Goal: Task Accomplishment & Management: Use online tool/utility

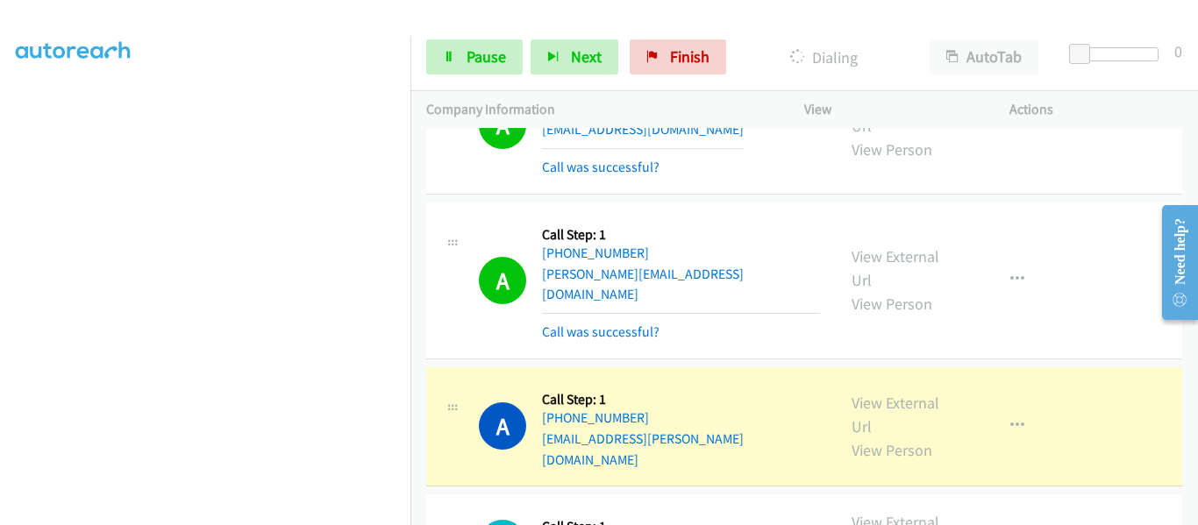
scroll to position [2630, 0]
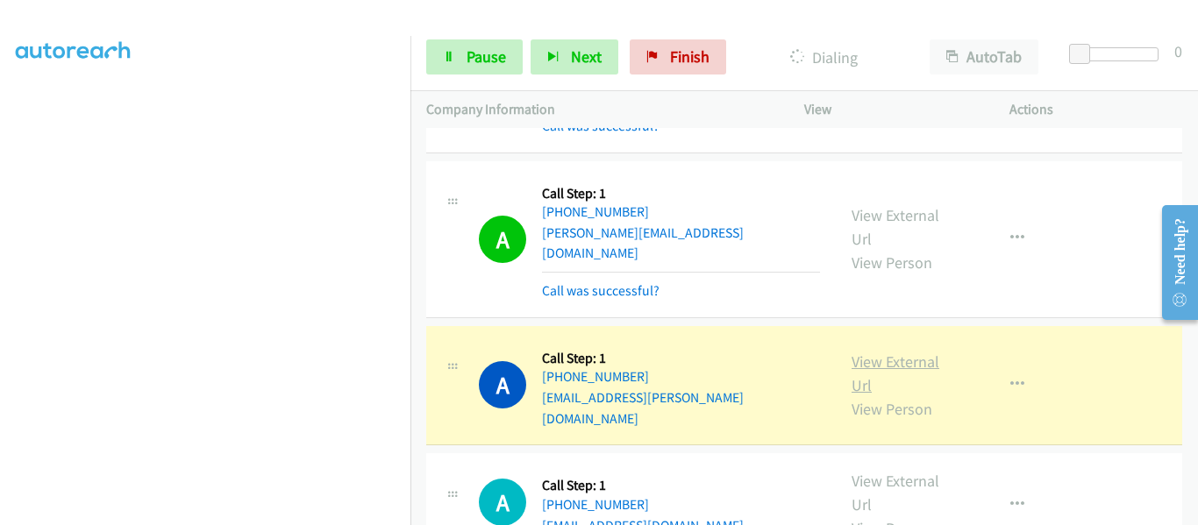
click at [891, 352] on link "View External Url" at bounding box center [895, 374] width 88 height 44
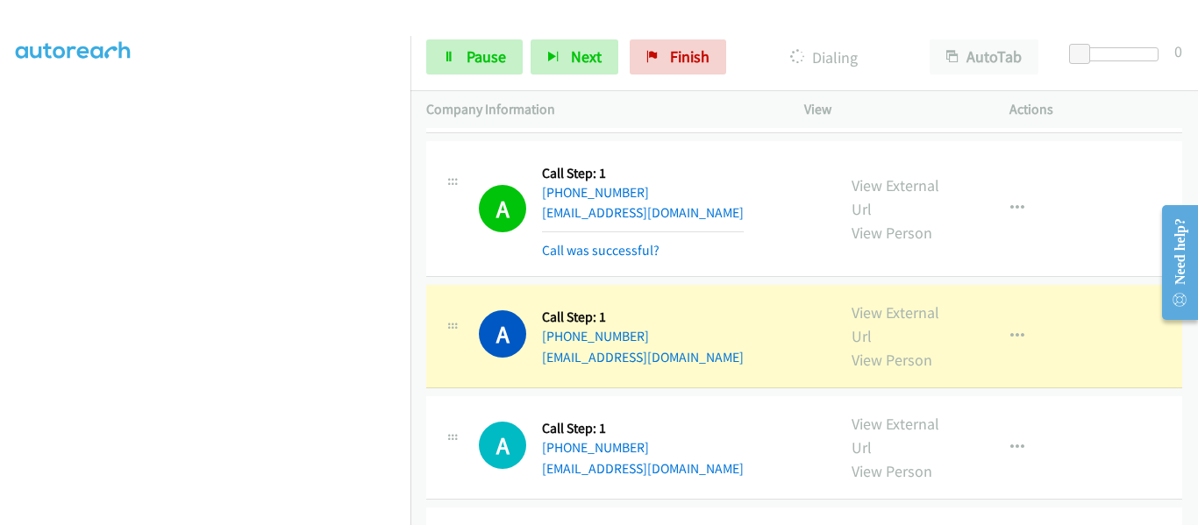
scroll to position [2981, 0]
click at [865, 302] on link "View External Url" at bounding box center [895, 324] width 88 height 44
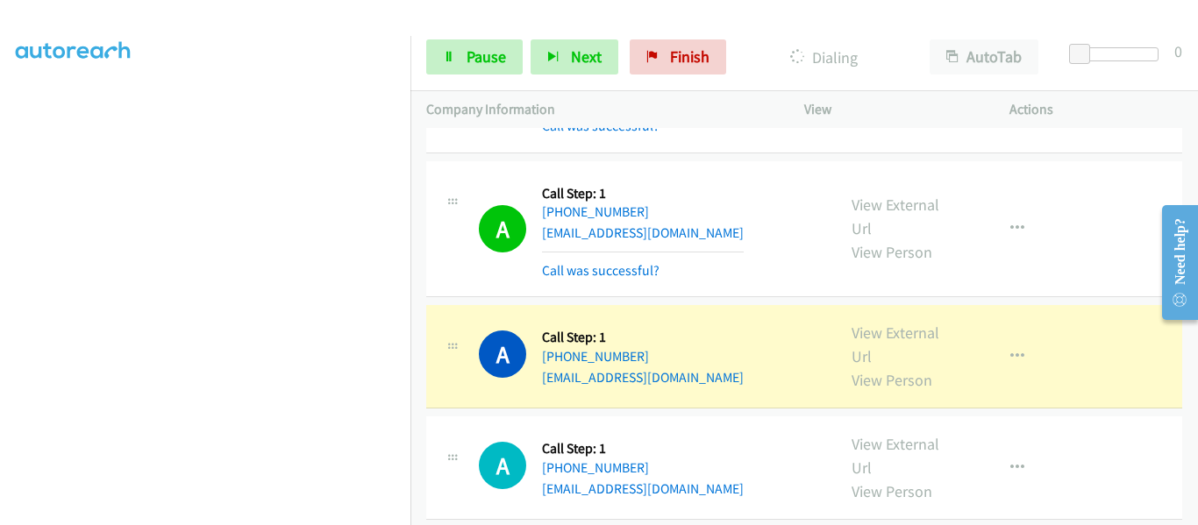
scroll to position [3683, 0]
click at [879, 322] on link "View External Url" at bounding box center [895, 344] width 88 height 44
click at [1010, 349] on icon "button" at bounding box center [1017, 356] width 14 height 14
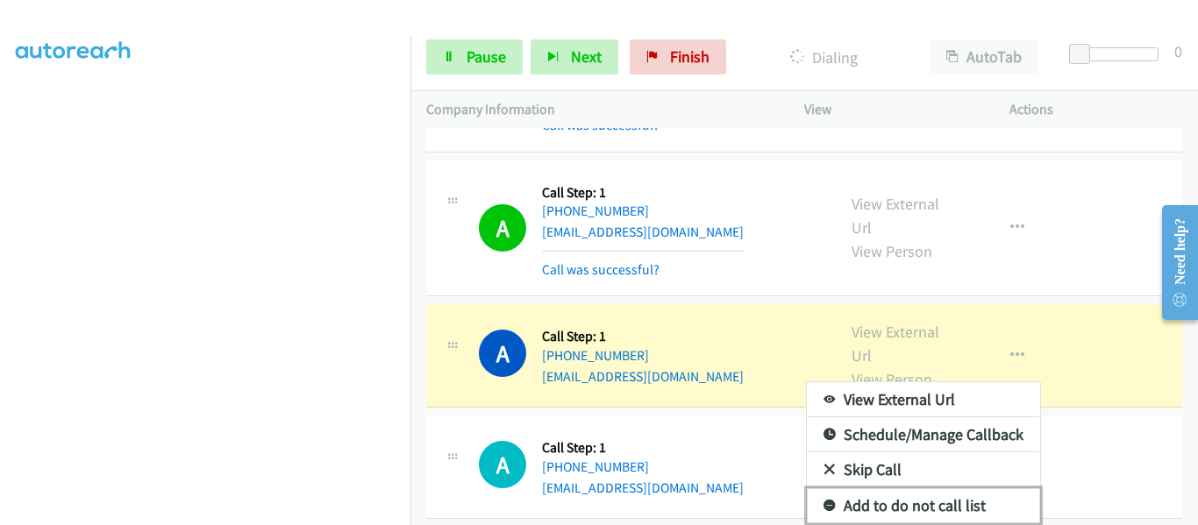
click at [926, 488] on link "Add to do not call list" at bounding box center [923, 505] width 233 height 35
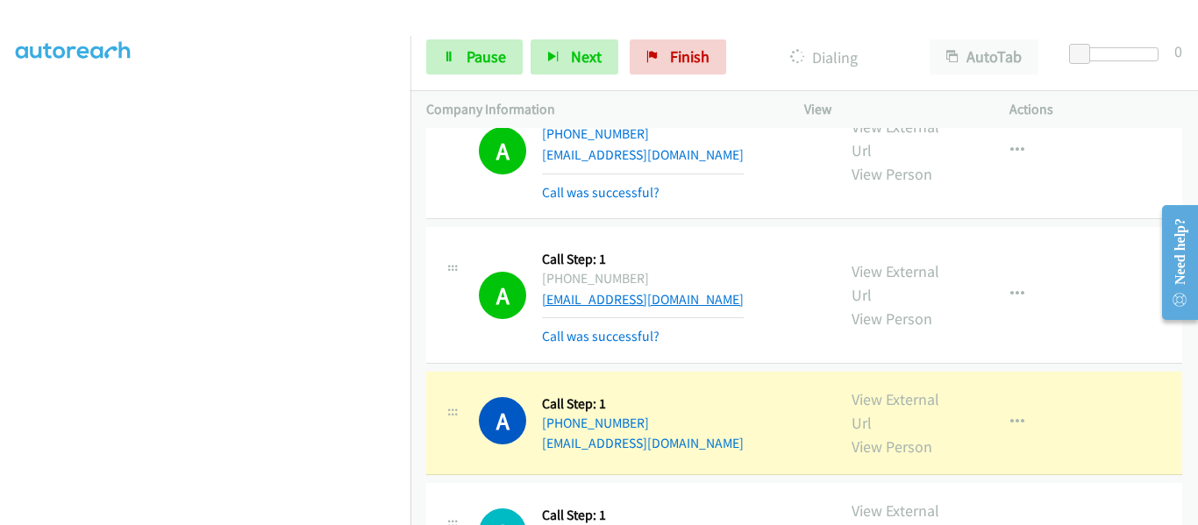
scroll to position [3858, 0]
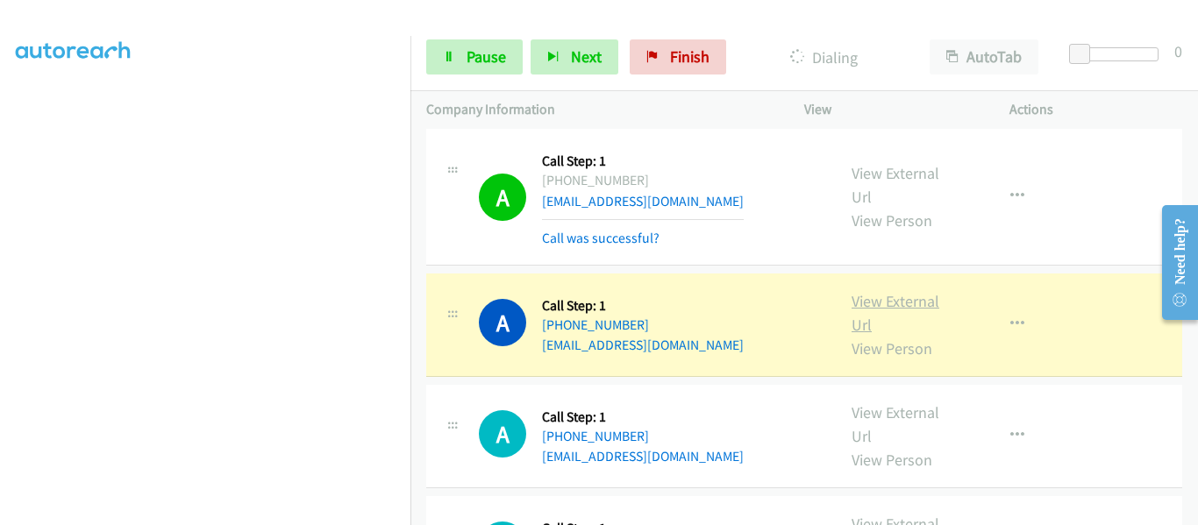
click at [875, 291] on link "View External Url" at bounding box center [895, 313] width 88 height 44
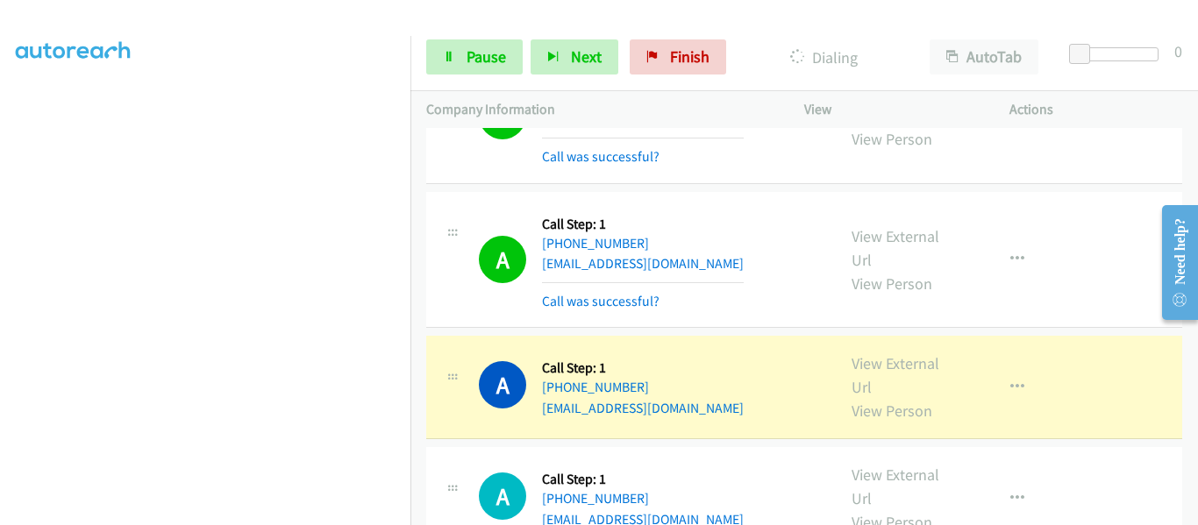
scroll to position [4033, 0]
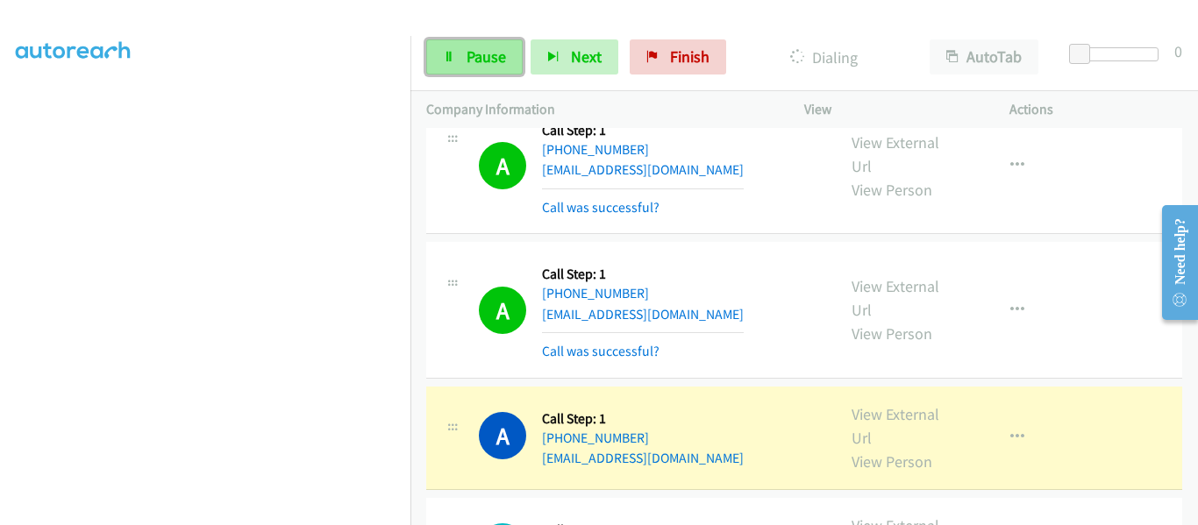
click at [458, 59] on link "Pause" at bounding box center [474, 56] width 96 height 35
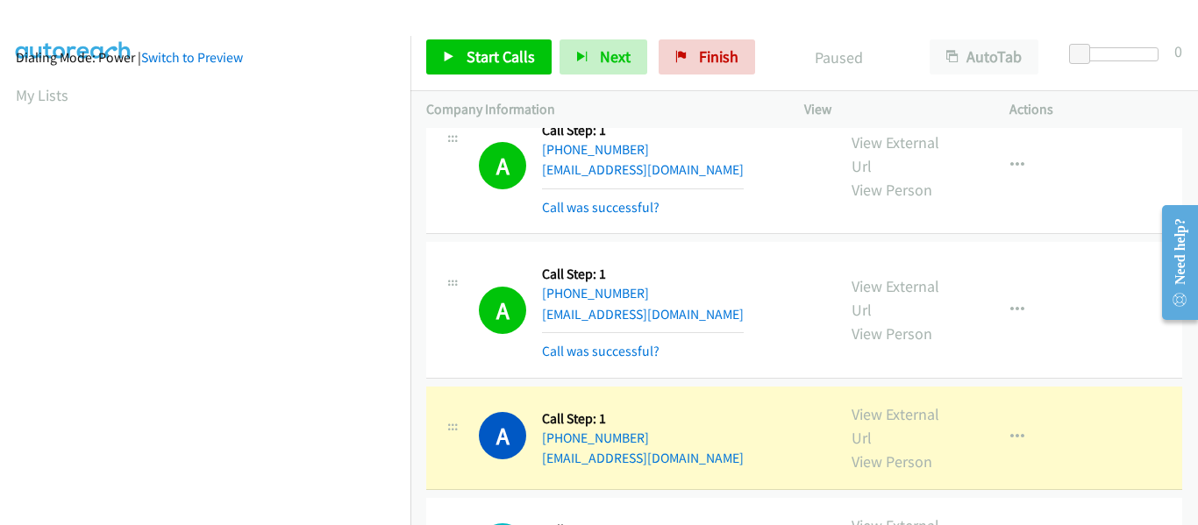
scroll to position [459, 0]
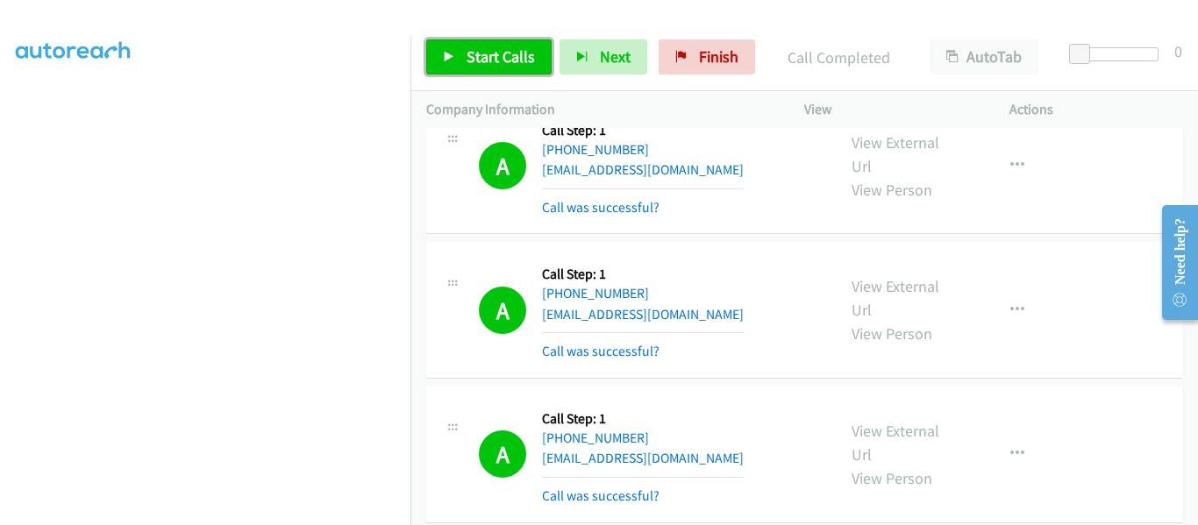
click at [445, 56] on icon at bounding box center [449, 58] width 12 height 12
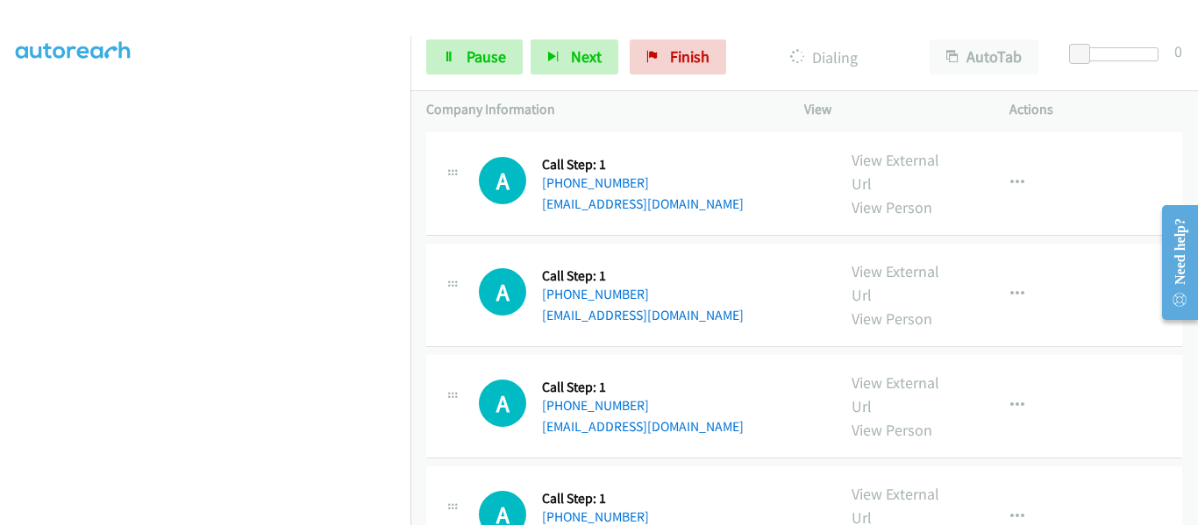
scroll to position [4647, 0]
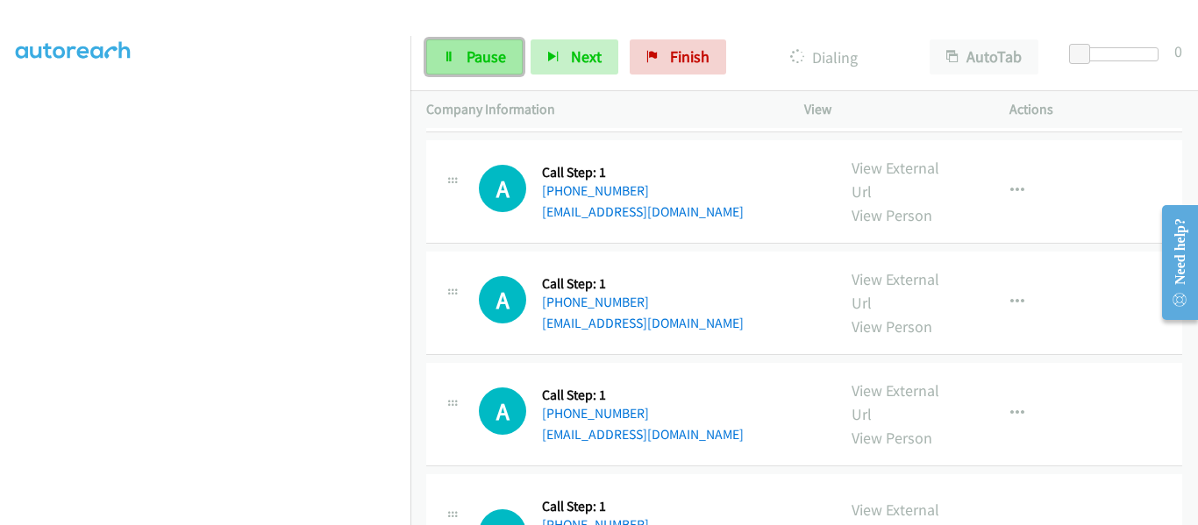
click at [482, 60] on span "Pause" at bounding box center [485, 56] width 39 height 20
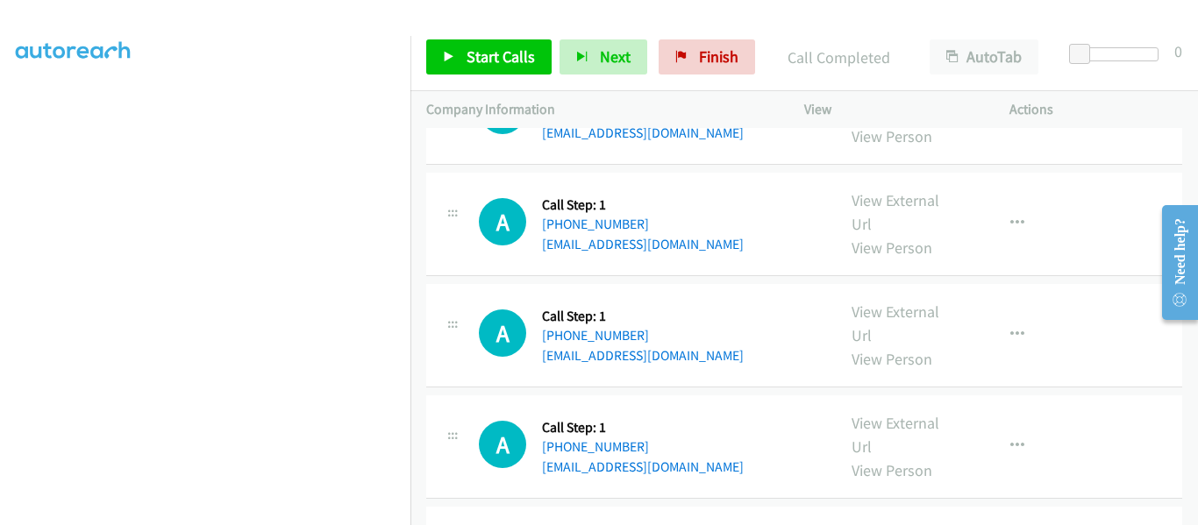
scroll to position [4680, 0]
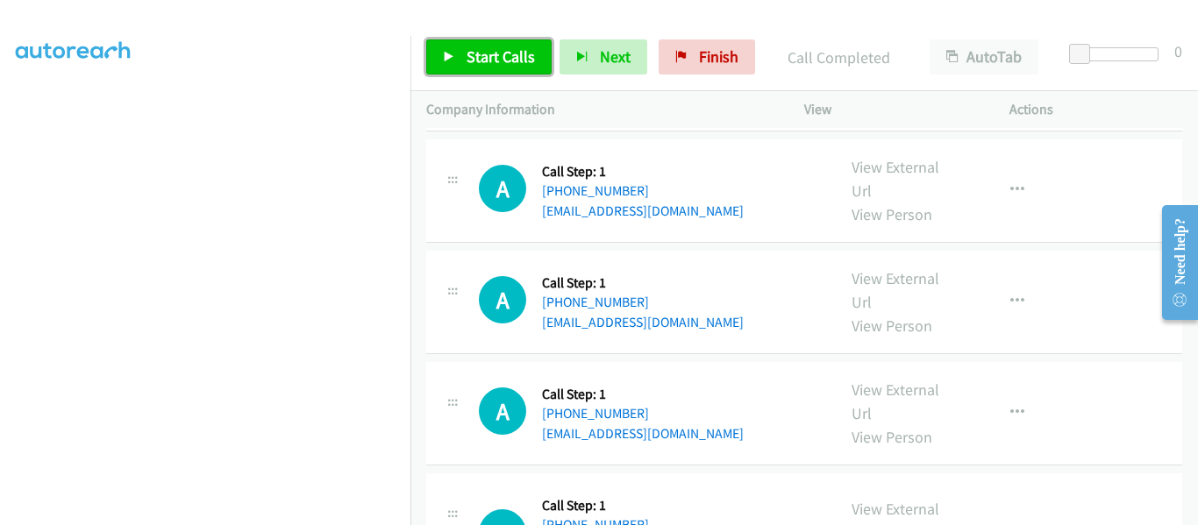
click at [458, 70] on link "Start Calls" at bounding box center [488, 56] width 125 height 35
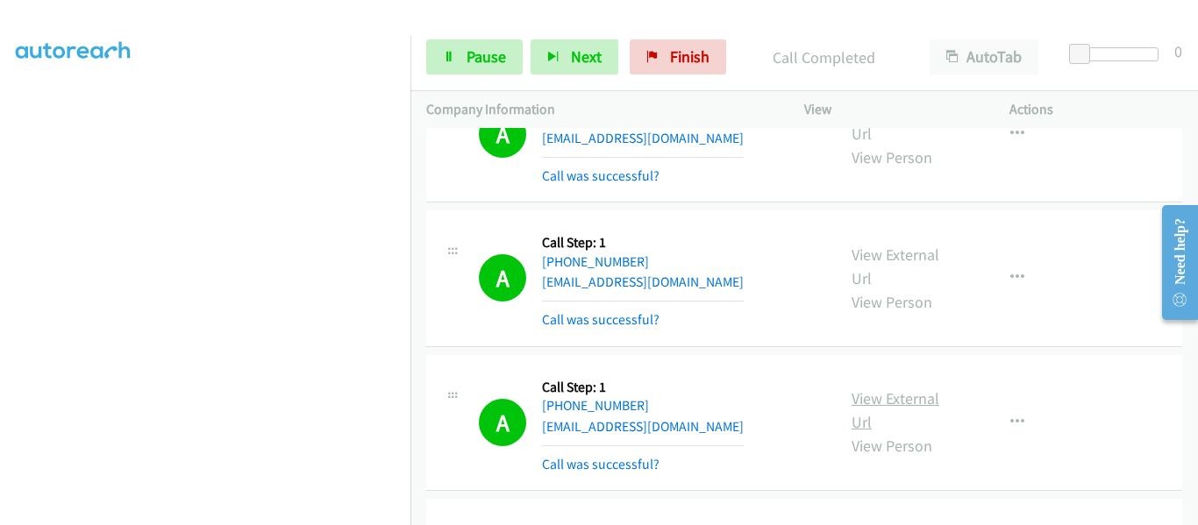
scroll to position [3399, 0]
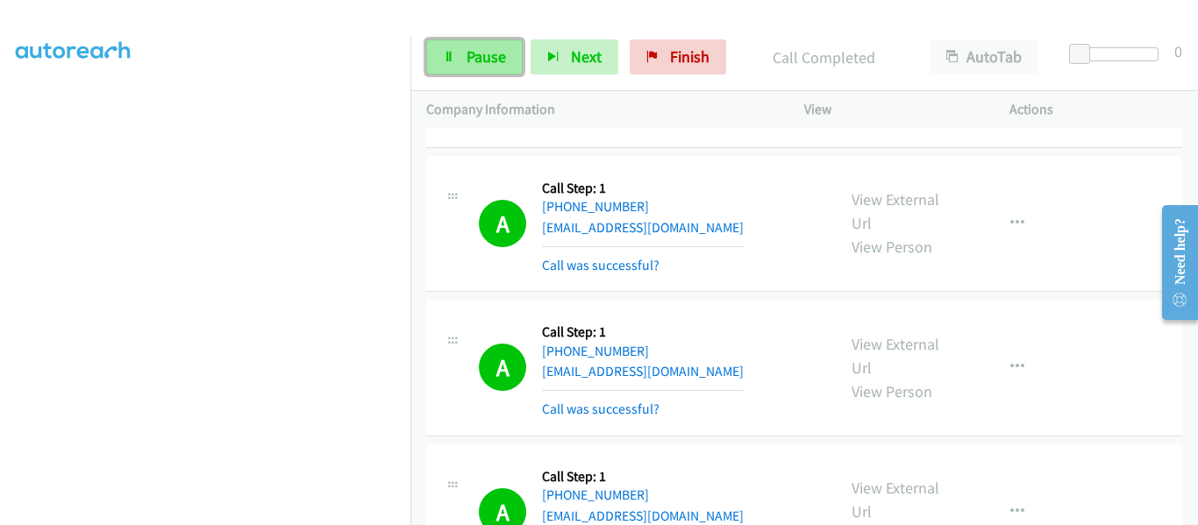
click at [452, 65] on link "Pause" at bounding box center [474, 56] width 96 height 35
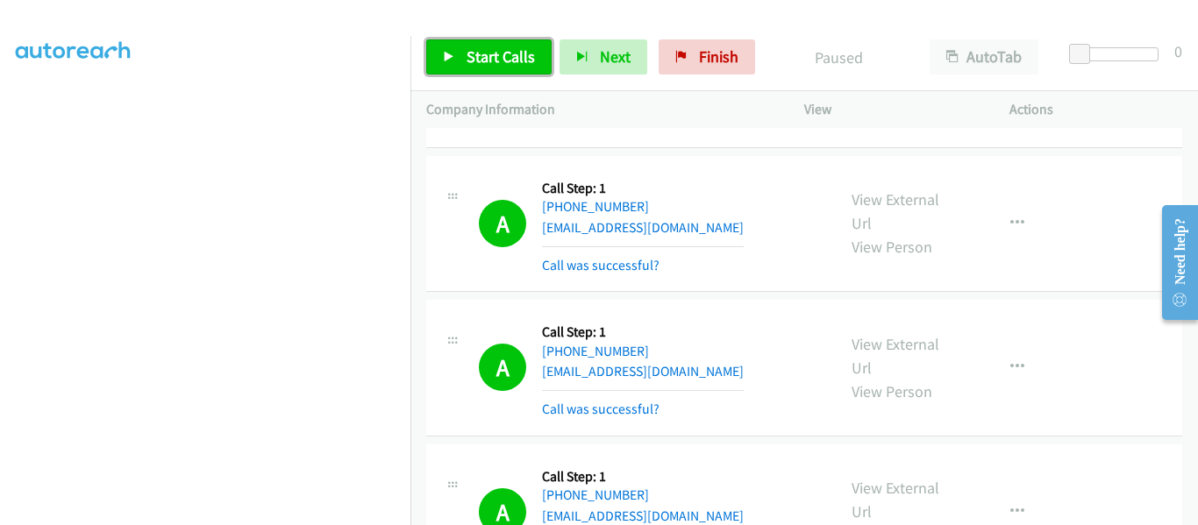
click at [447, 57] on icon at bounding box center [449, 58] width 12 height 12
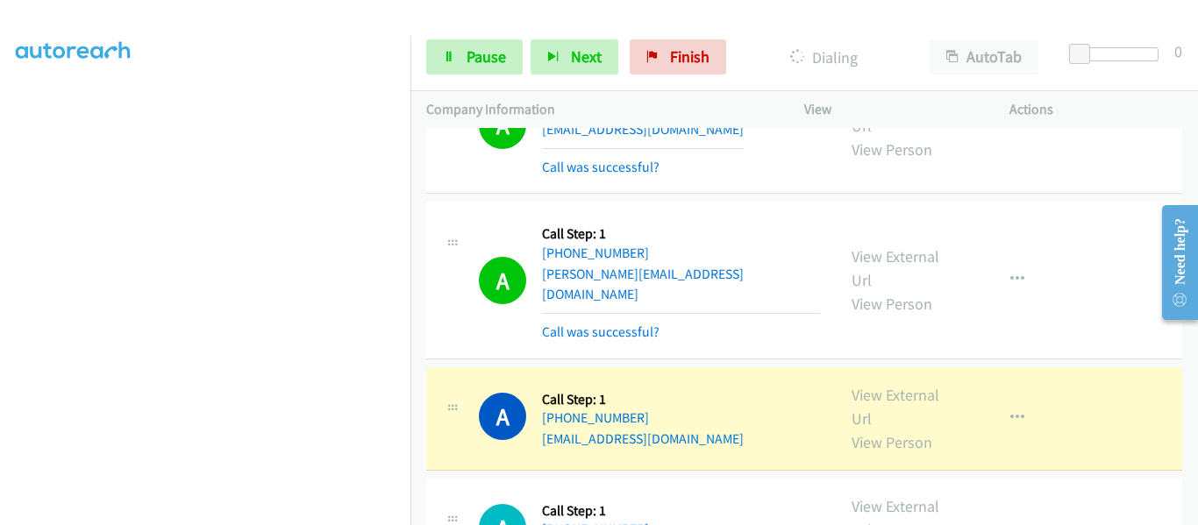
scroll to position [7344, 0]
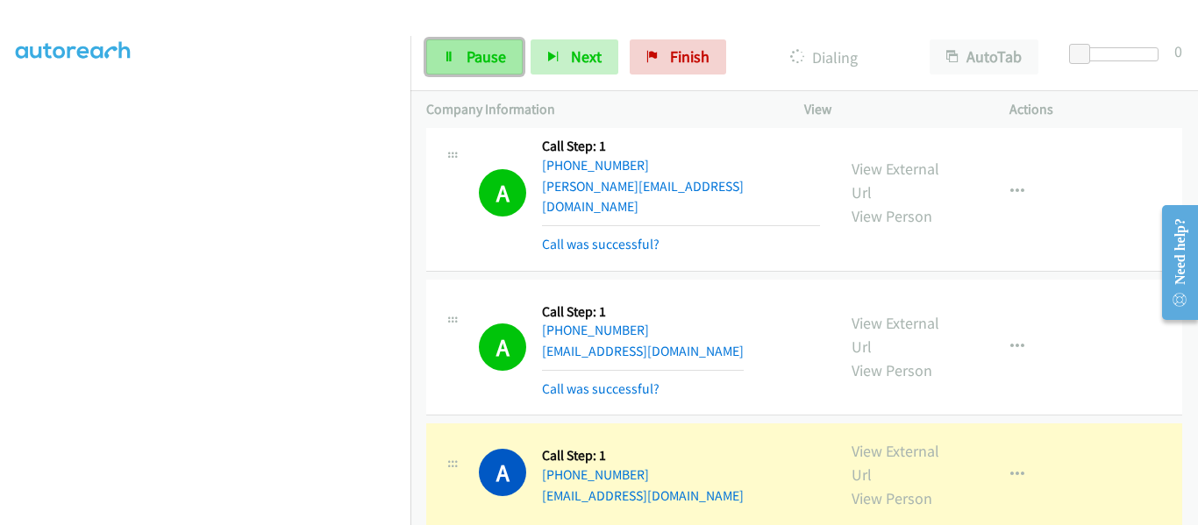
click at [458, 57] on link "Pause" at bounding box center [474, 56] width 96 height 35
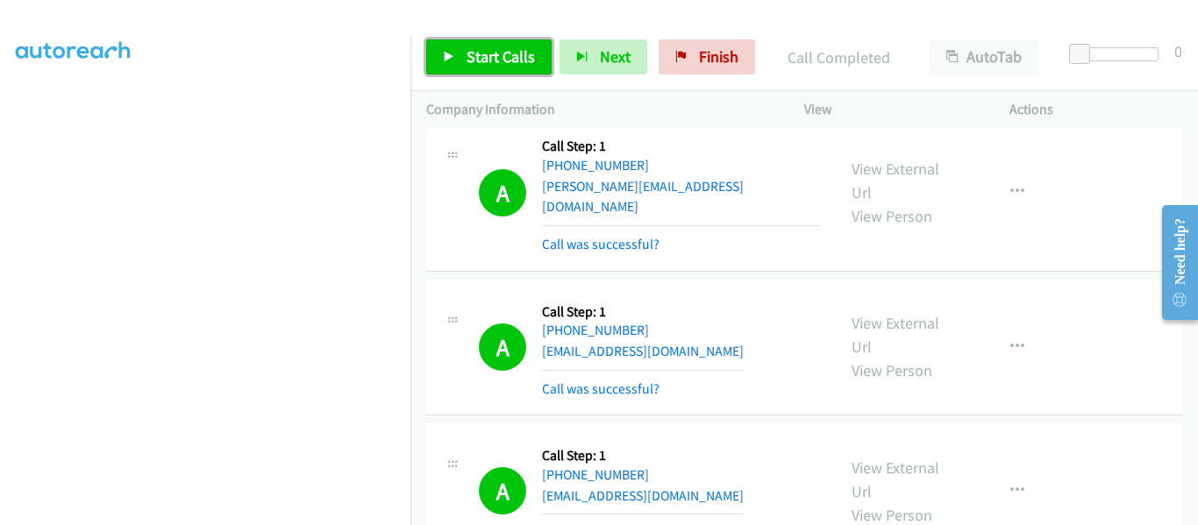
click at [446, 53] on icon at bounding box center [449, 58] width 12 height 12
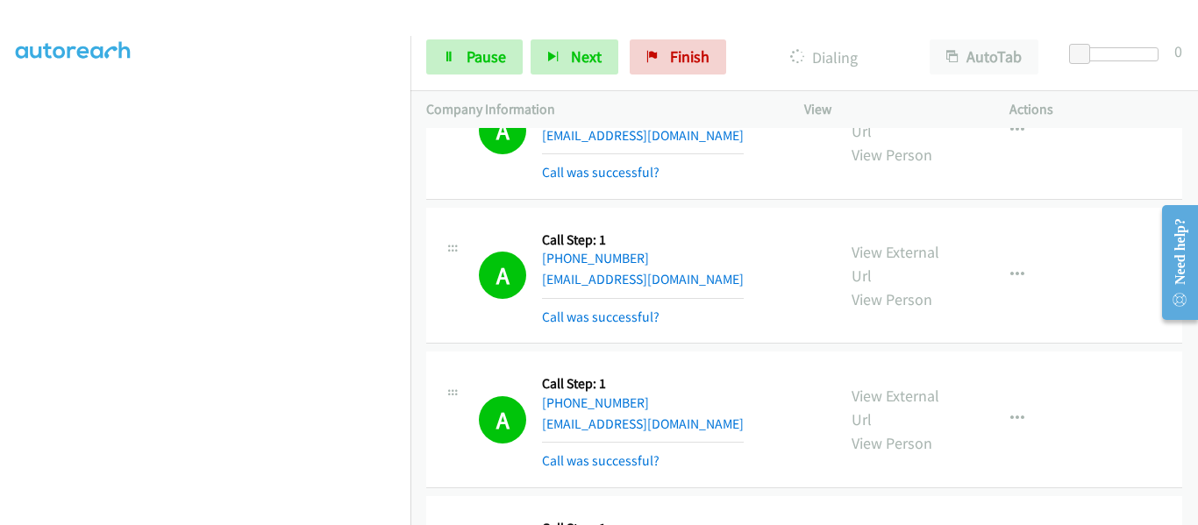
scroll to position [459, 0]
click at [452, 60] on icon at bounding box center [449, 58] width 12 height 12
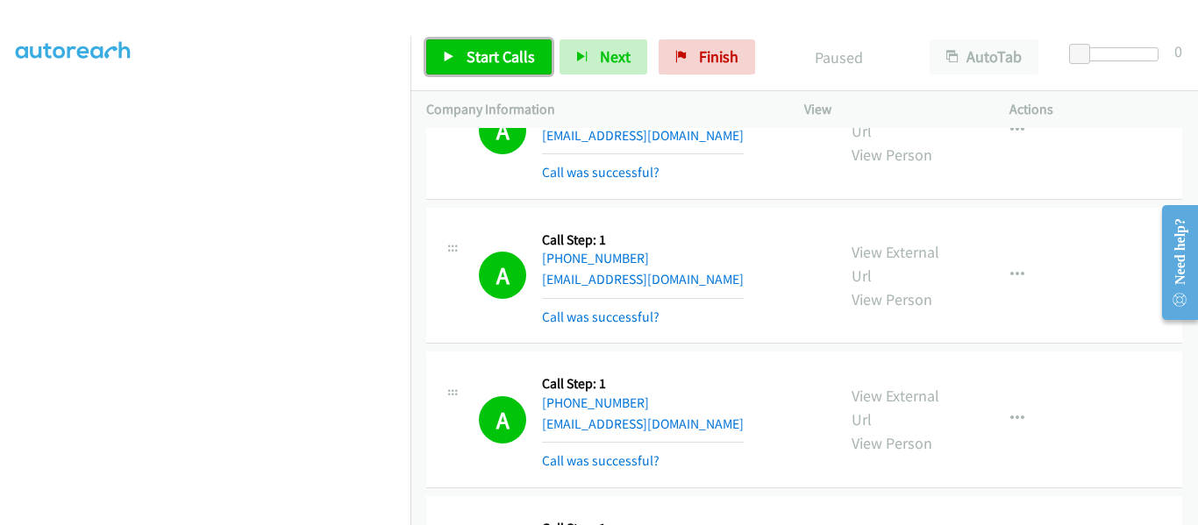
click at [471, 52] on span "Start Calls" at bounding box center [500, 56] width 68 height 20
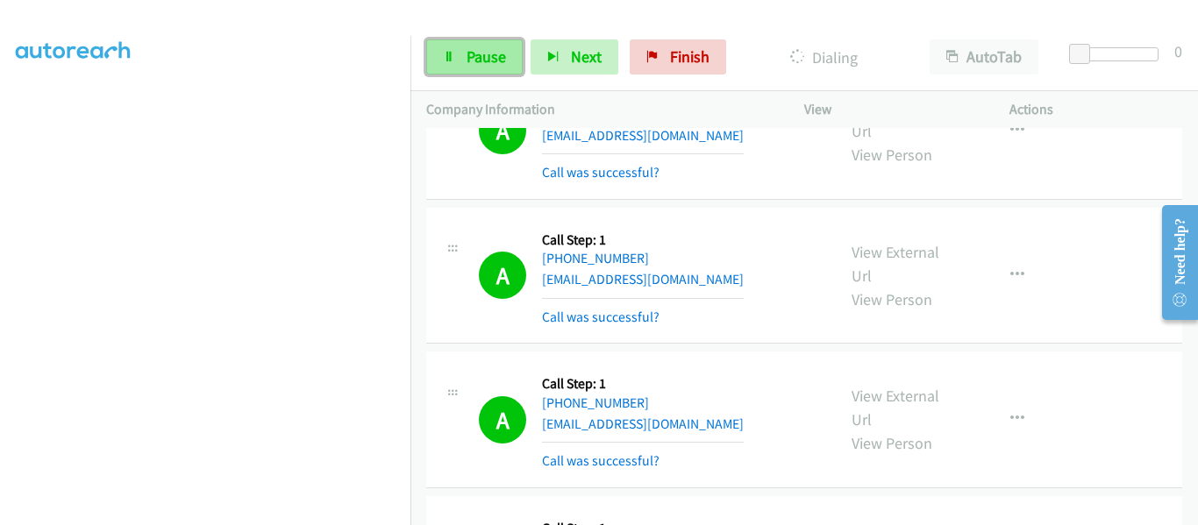
click at [462, 60] on link "Pause" at bounding box center [474, 56] width 96 height 35
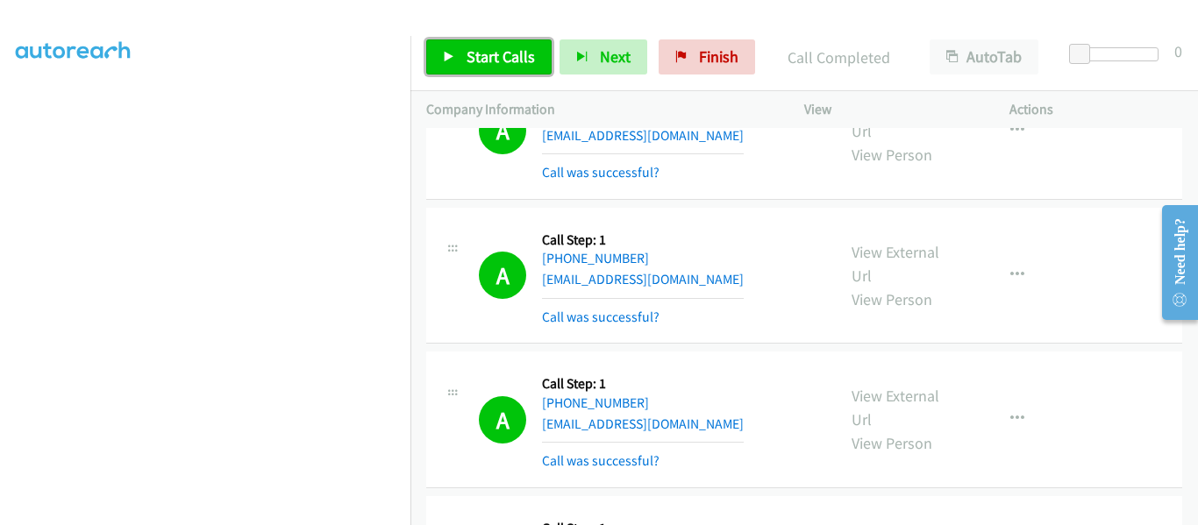
click at [442, 65] on link "Start Calls" at bounding box center [488, 56] width 125 height 35
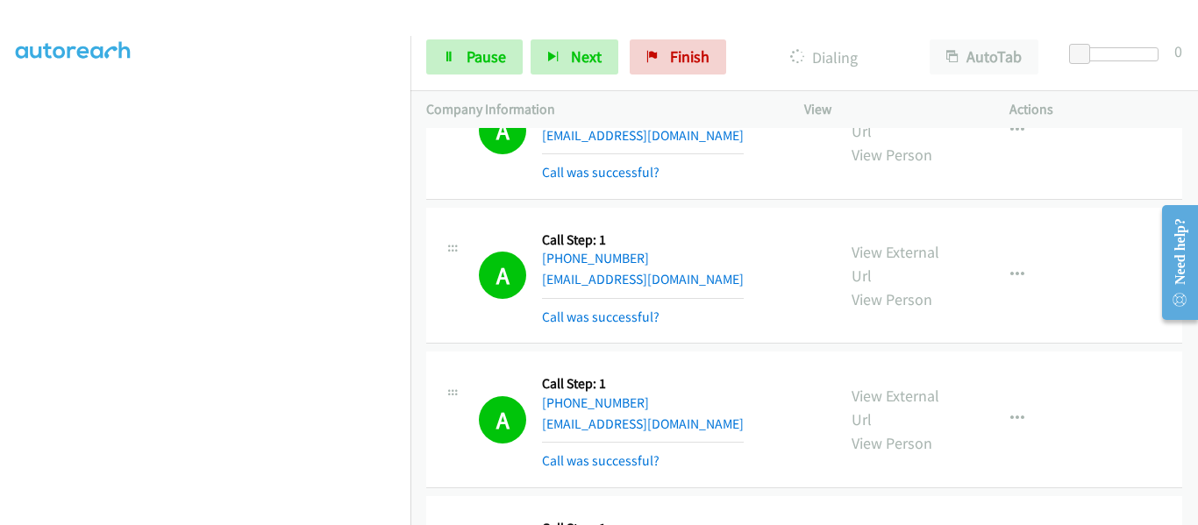
scroll to position [12, 0]
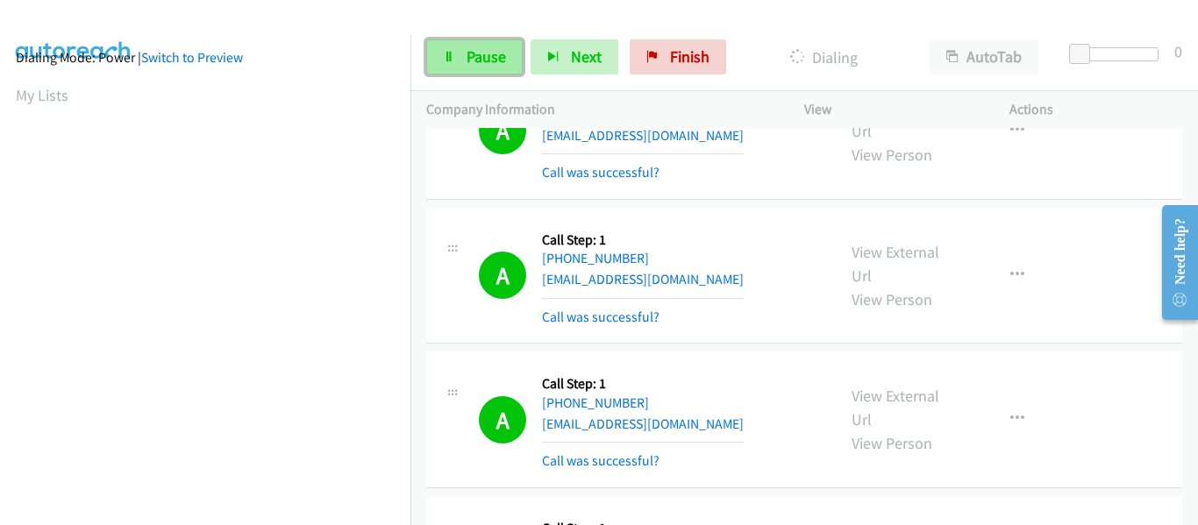
click at [445, 60] on icon at bounding box center [449, 58] width 12 height 12
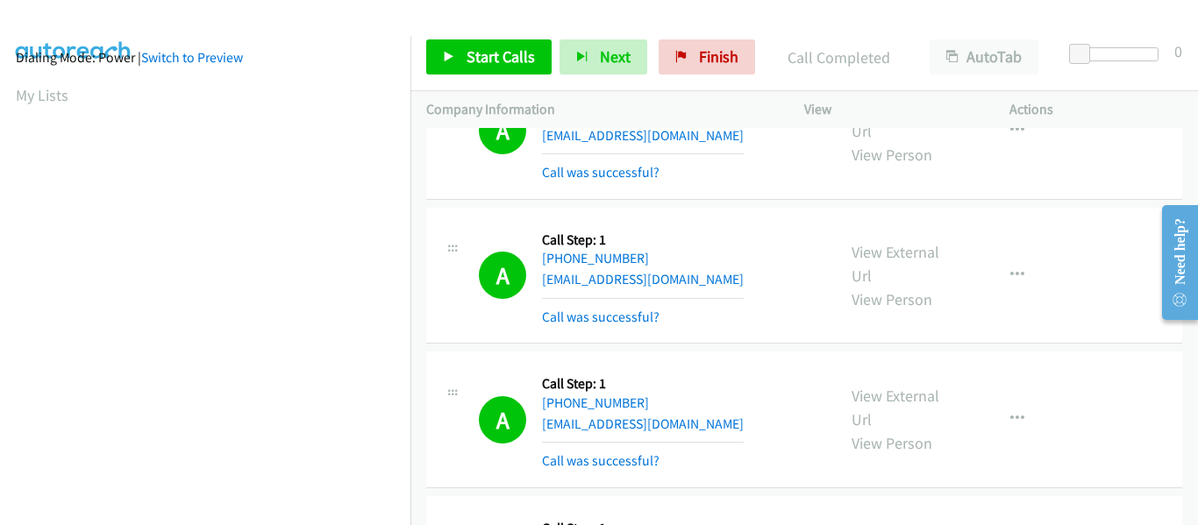
scroll to position [459, 0]
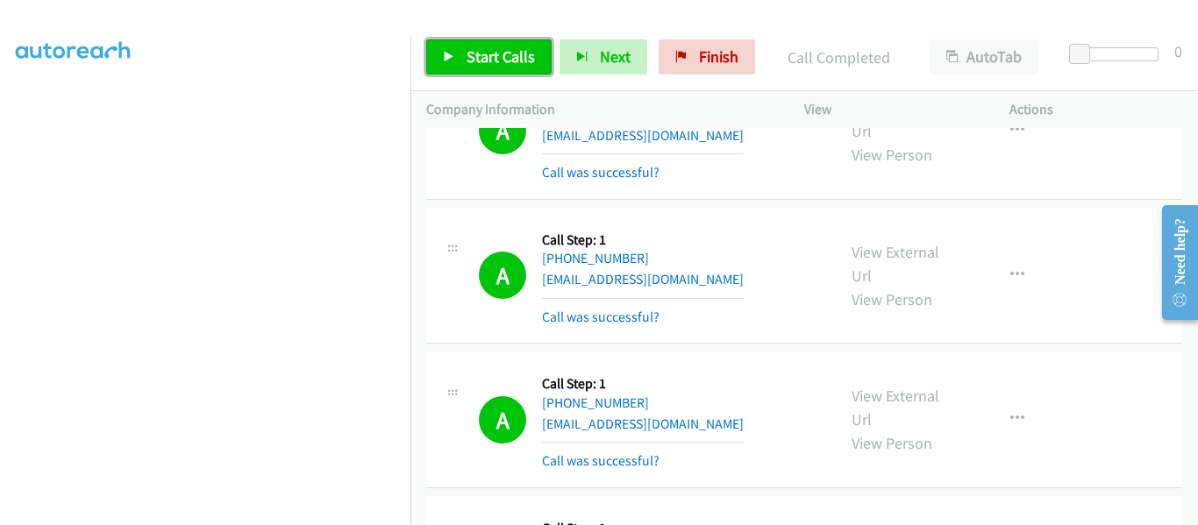
click at [447, 53] on icon at bounding box center [449, 58] width 12 height 12
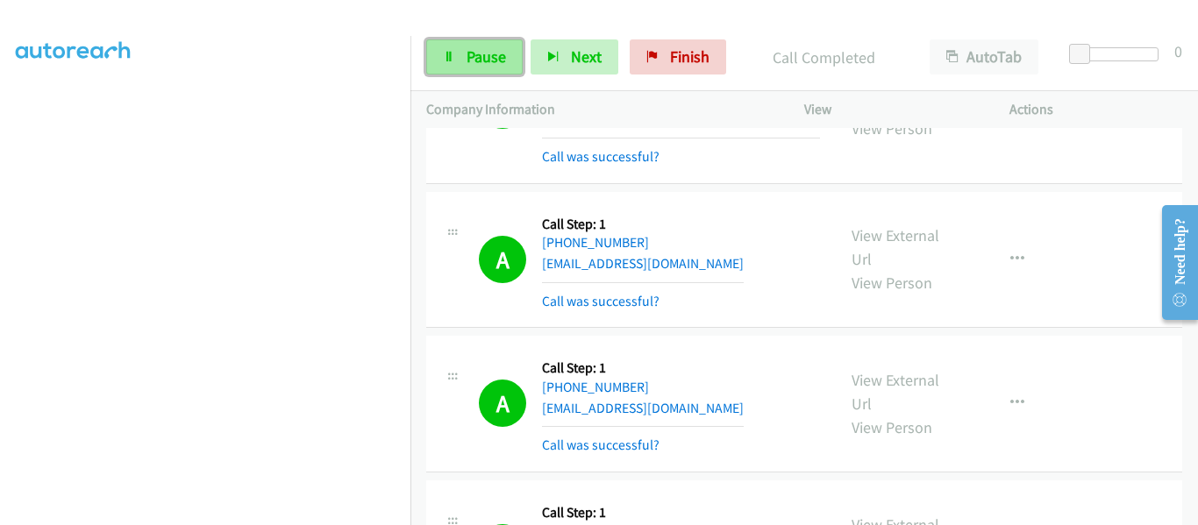
click at [444, 46] on link "Pause" at bounding box center [474, 56] width 96 height 35
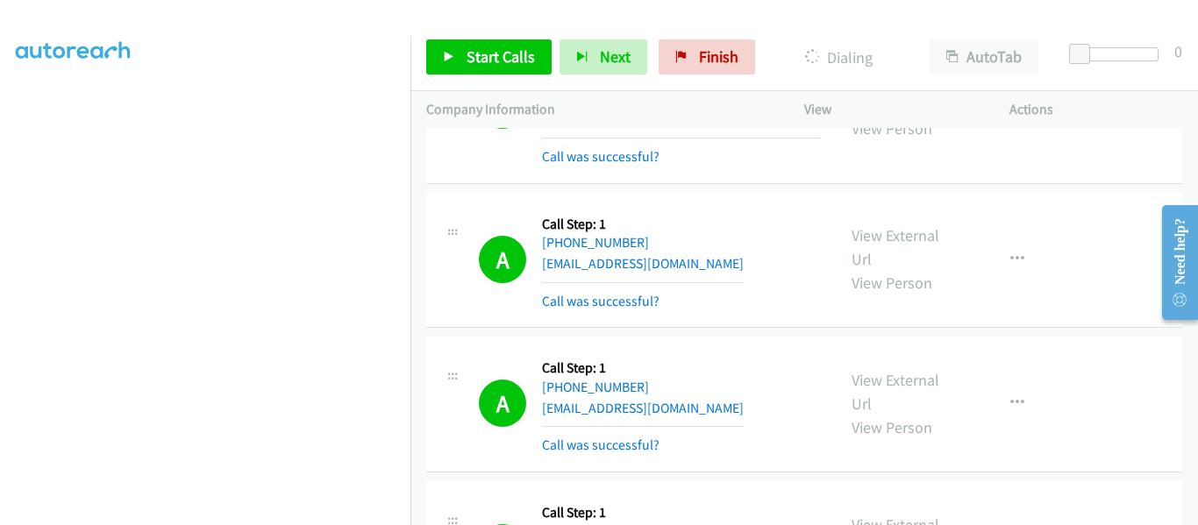
scroll to position [7520, 0]
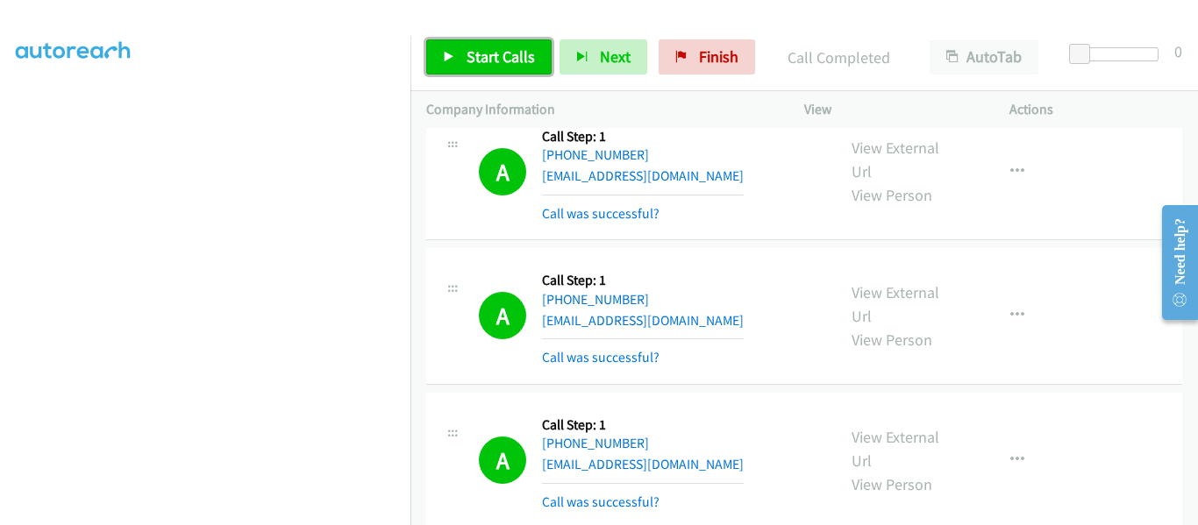
click at [443, 56] on icon at bounding box center [449, 58] width 12 height 12
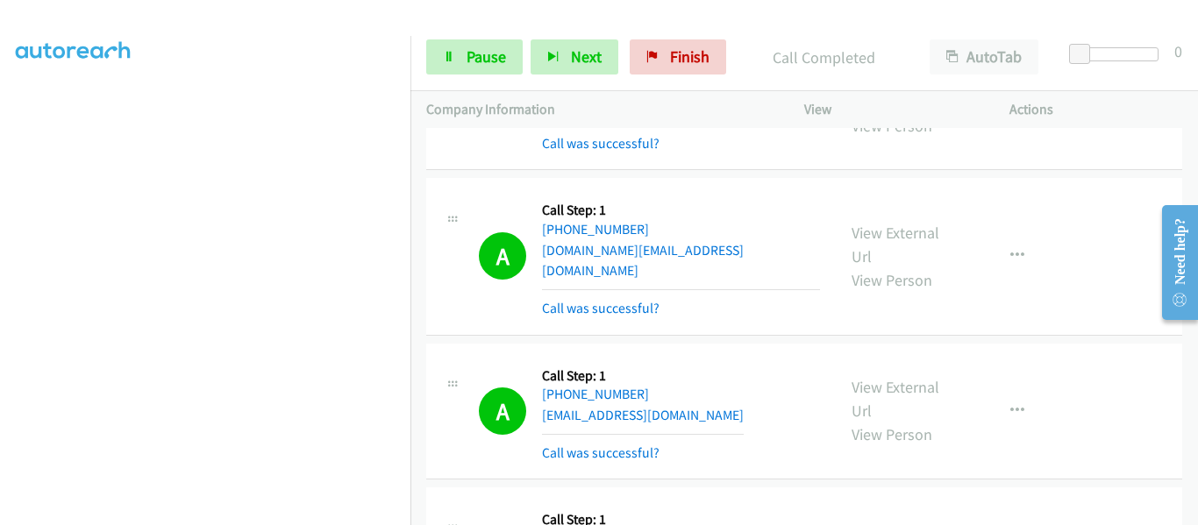
scroll to position [9625, 0]
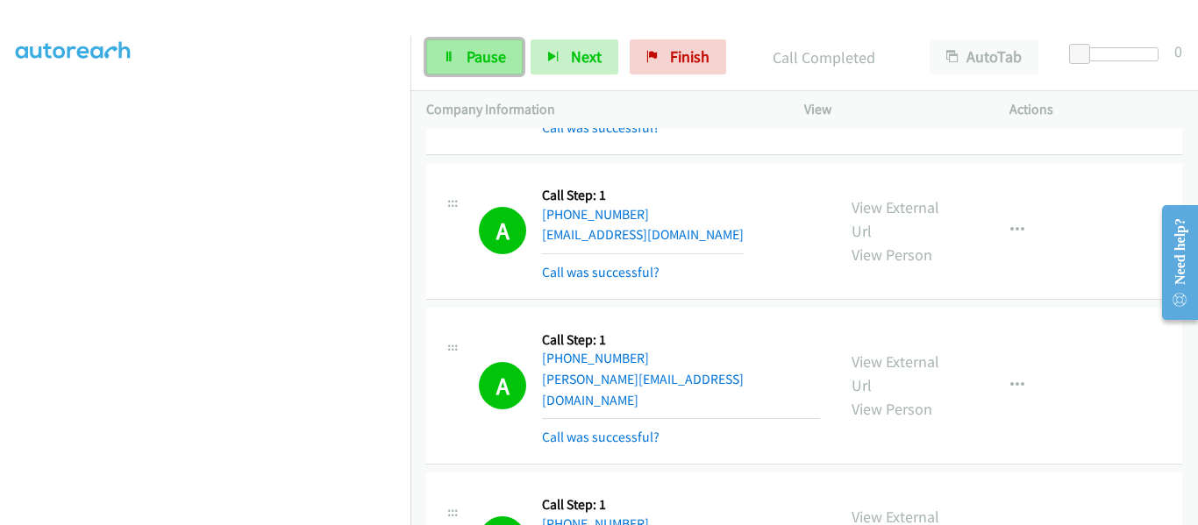
click at [445, 43] on link "Pause" at bounding box center [474, 56] width 96 height 35
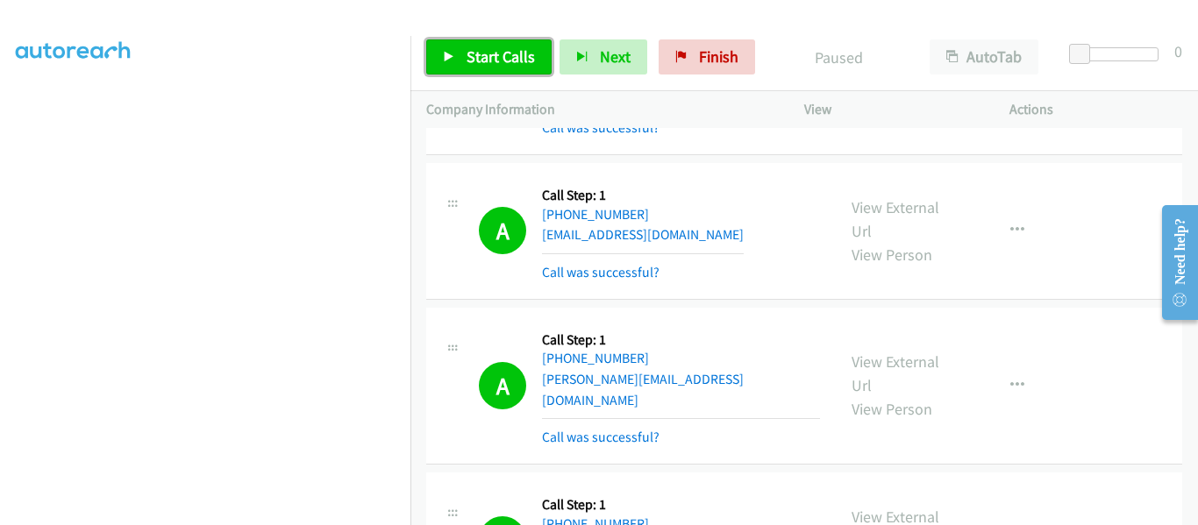
click at [459, 65] on link "Start Calls" at bounding box center [488, 56] width 125 height 35
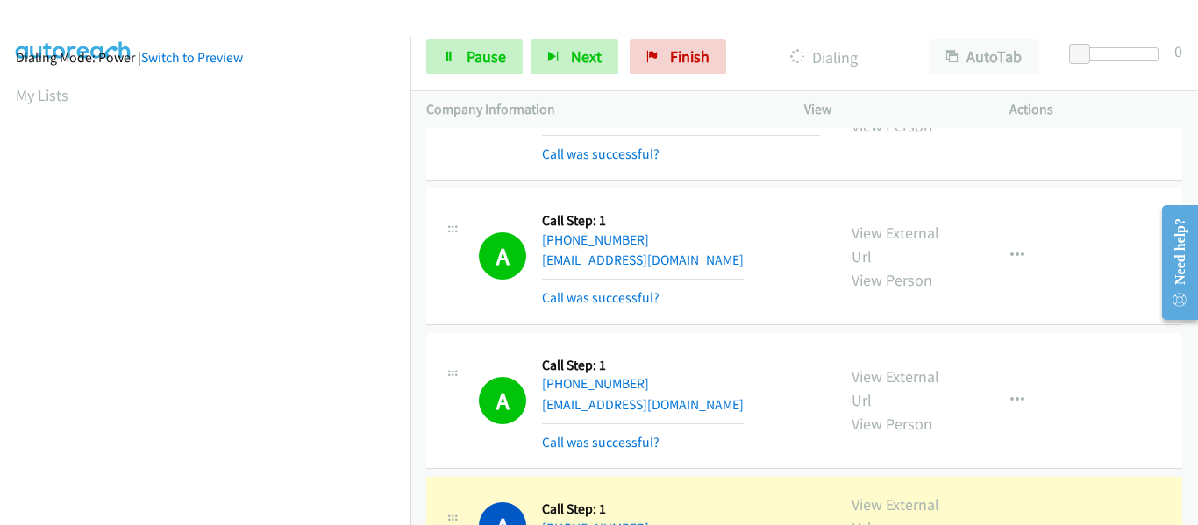
scroll to position [459, 0]
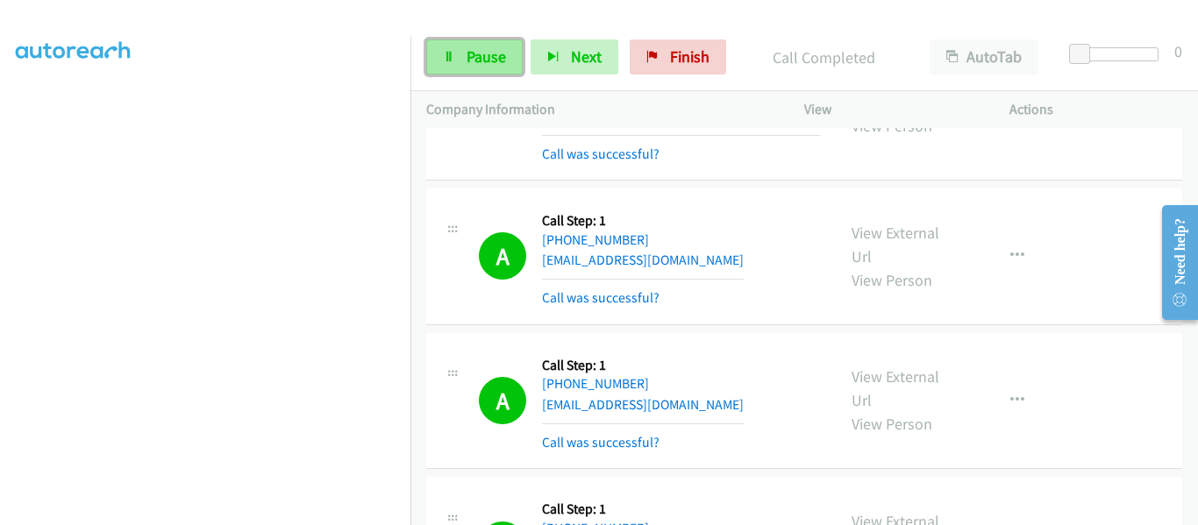
click at [457, 59] on link "Pause" at bounding box center [474, 56] width 96 height 35
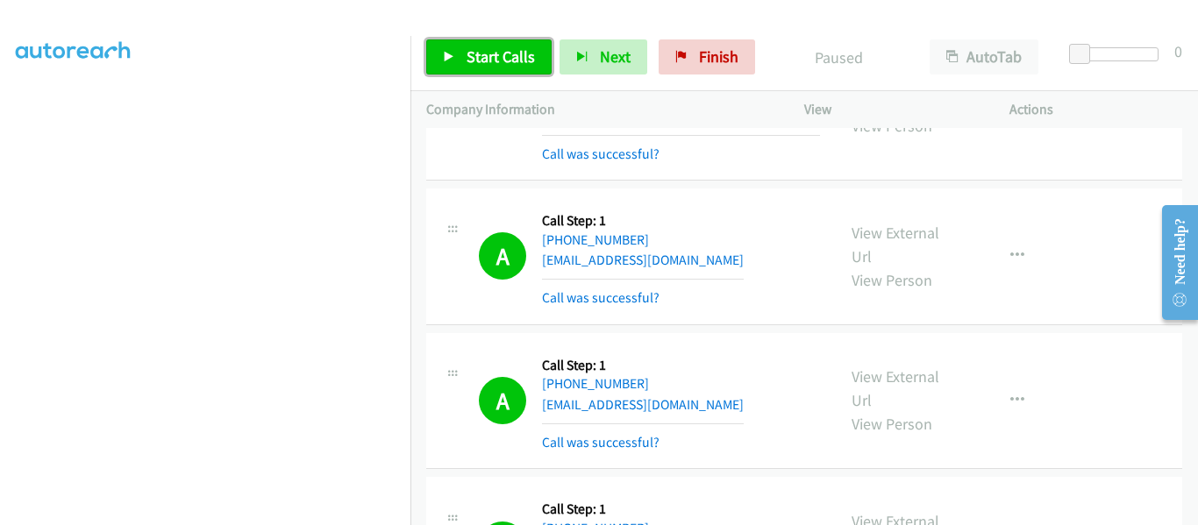
click at [451, 60] on icon at bounding box center [449, 58] width 12 height 12
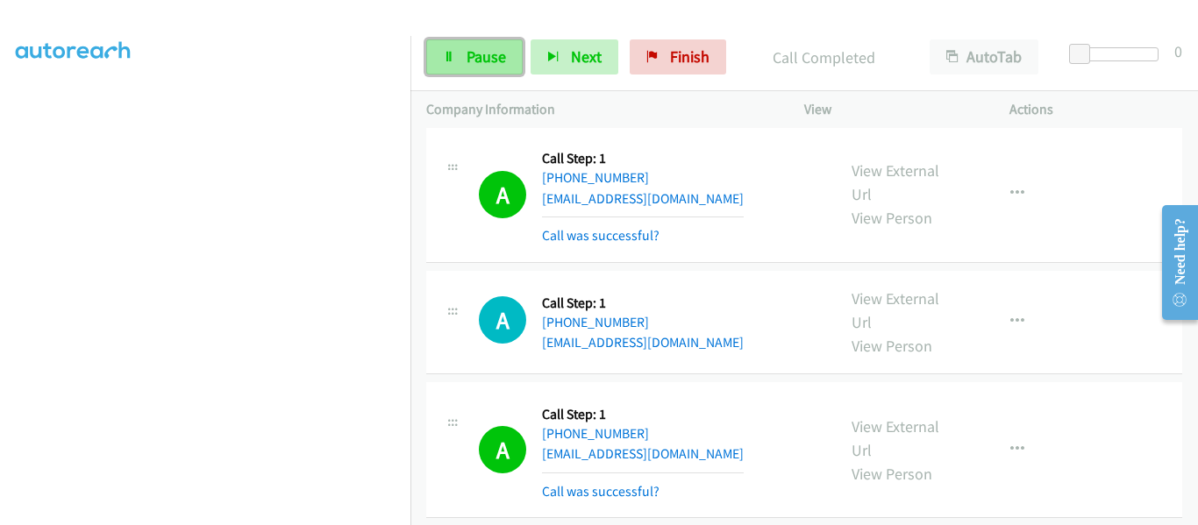
click at [457, 69] on link "Pause" at bounding box center [474, 56] width 96 height 35
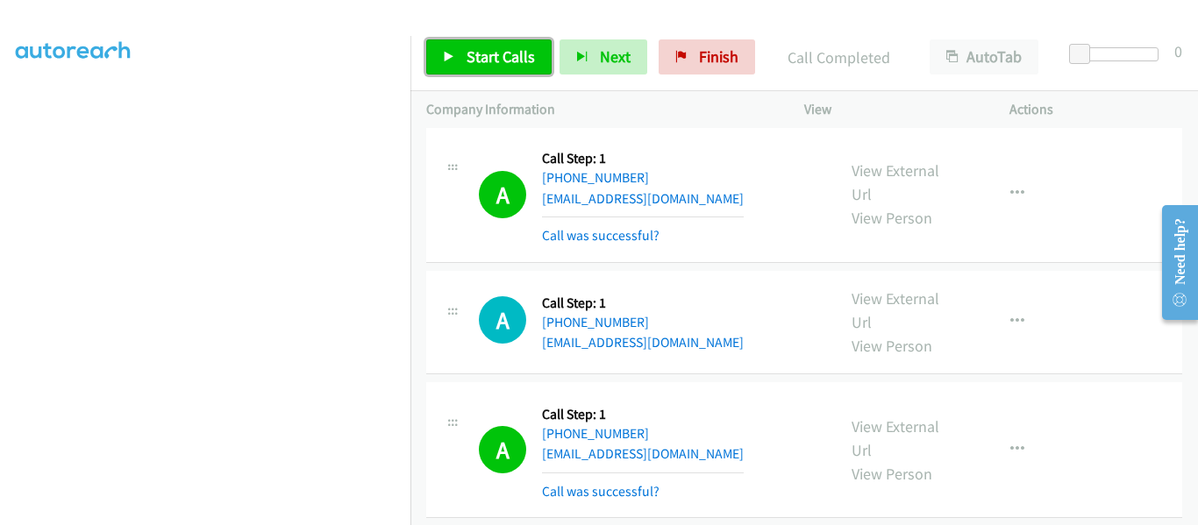
click at [449, 62] on icon at bounding box center [449, 58] width 12 height 12
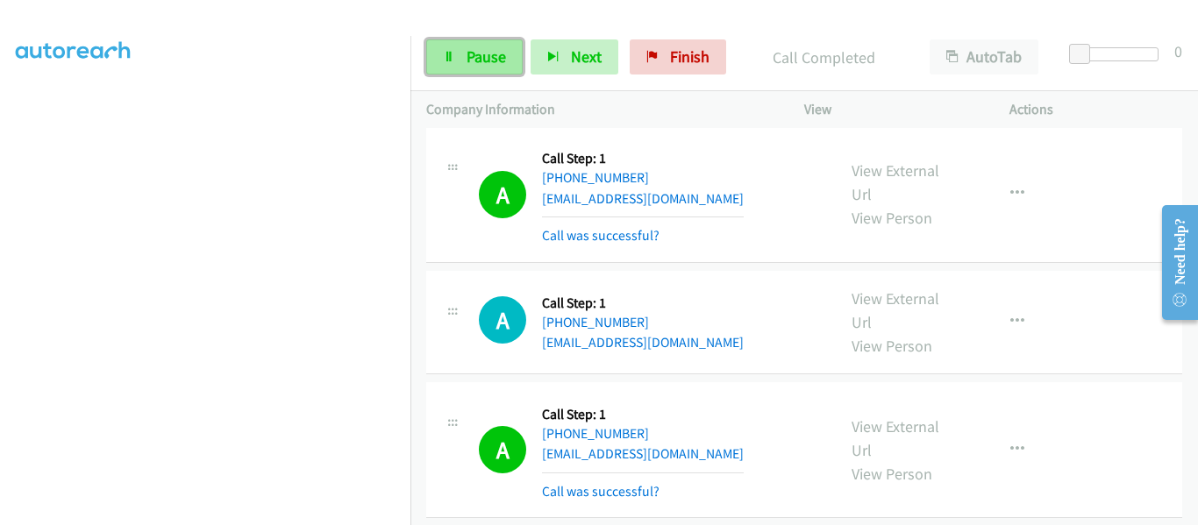
click at [458, 65] on link "Pause" at bounding box center [474, 56] width 96 height 35
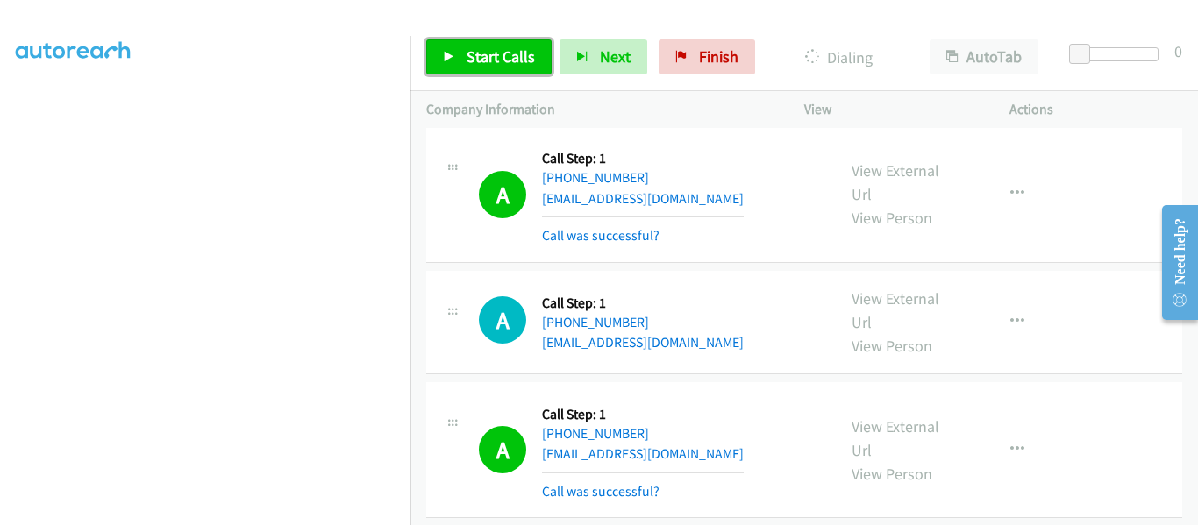
click at [452, 58] on icon at bounding box center [449, 58] width 12 height 12
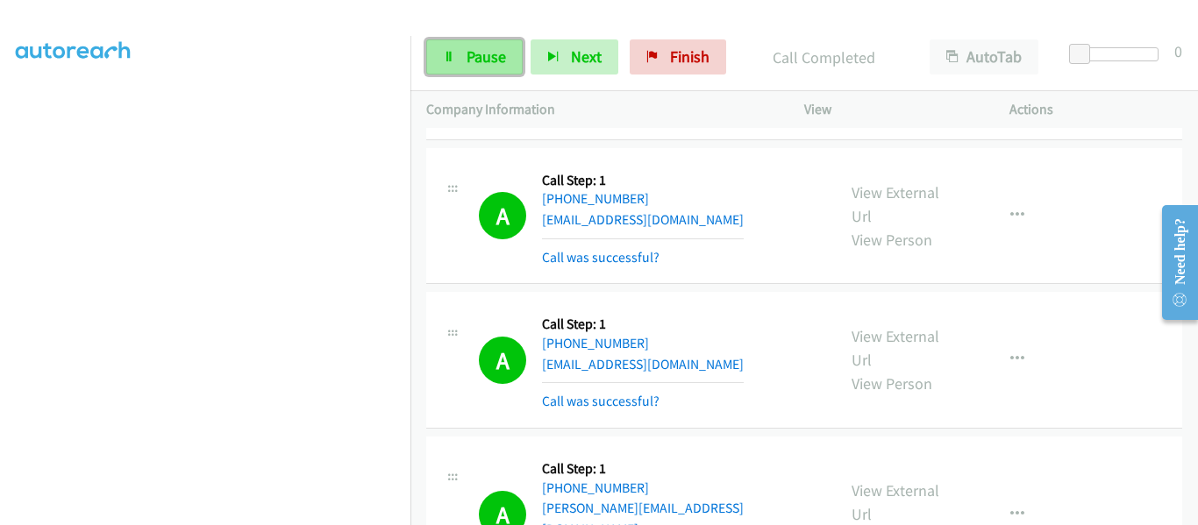
click at [457, 72] on link "Pause" at bounding box center [474, 56] width 96 height 35
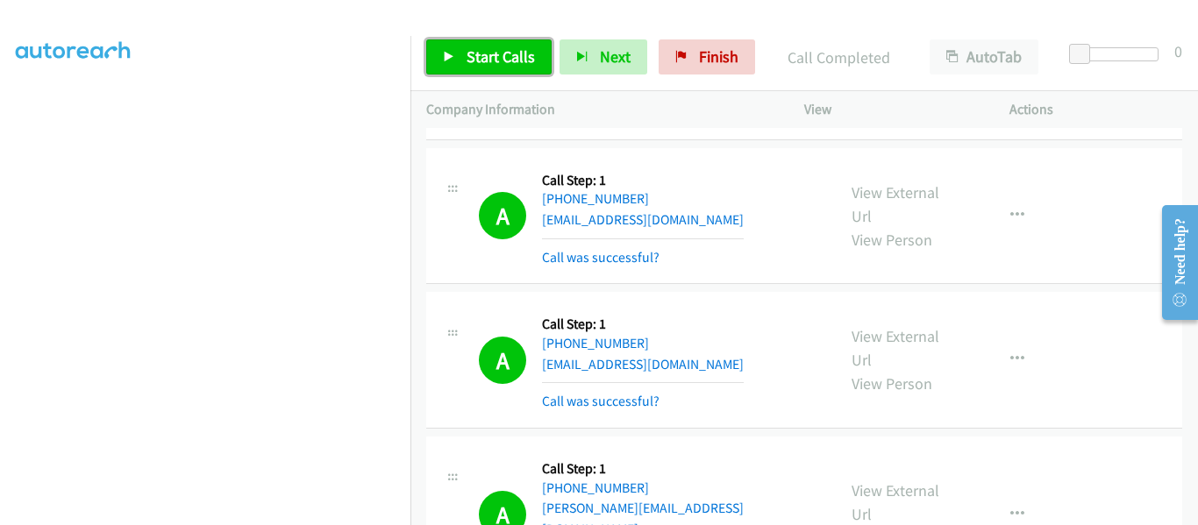
click at [445, 60] on icon at bounding box center [449, 58] width 12 height 12
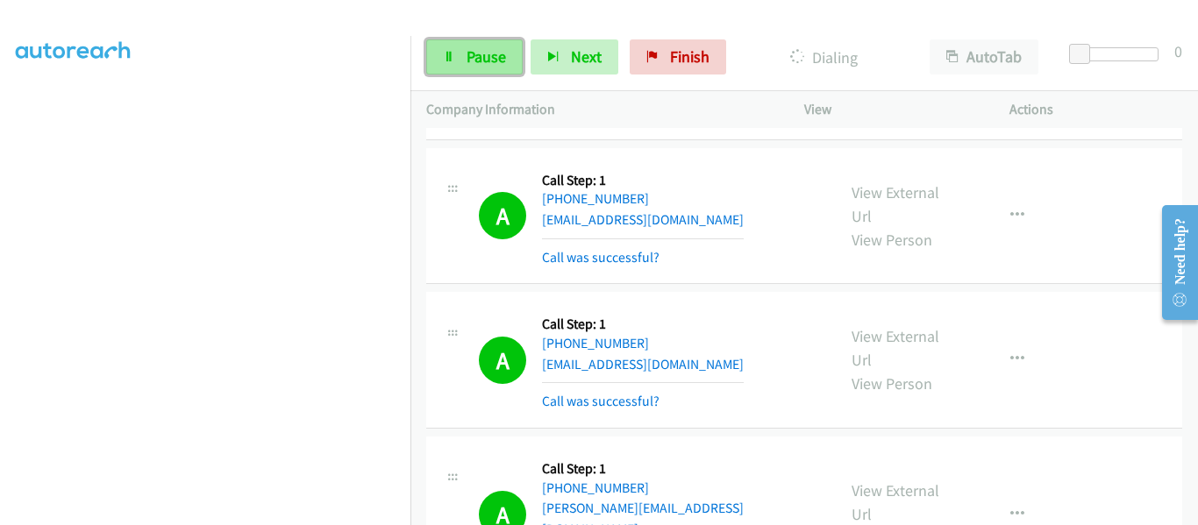
click at [473, 62] on span "Pause" at bounding box center [485, 56] width 39 height 20
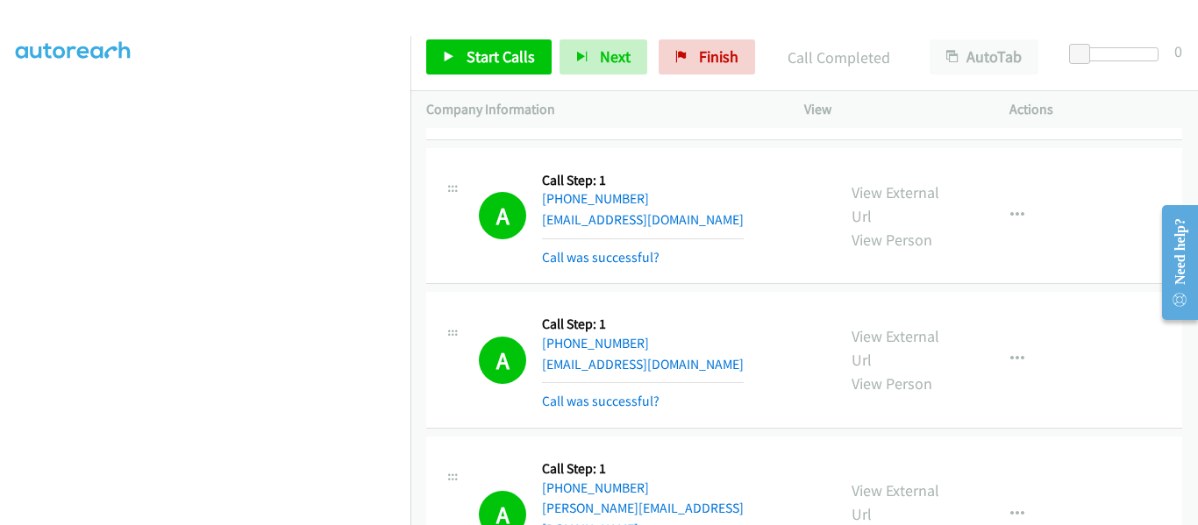
click at [606, 437] on div "A Callback Scheduled Call Step: 1 America/New_York [PHONE_NUMBER] [PERSON_NAME]…" at bounding box center [804, 515] width 756 height 157
click at [446, 55] on icon at bounding box center [449, 58] width 12 height 12
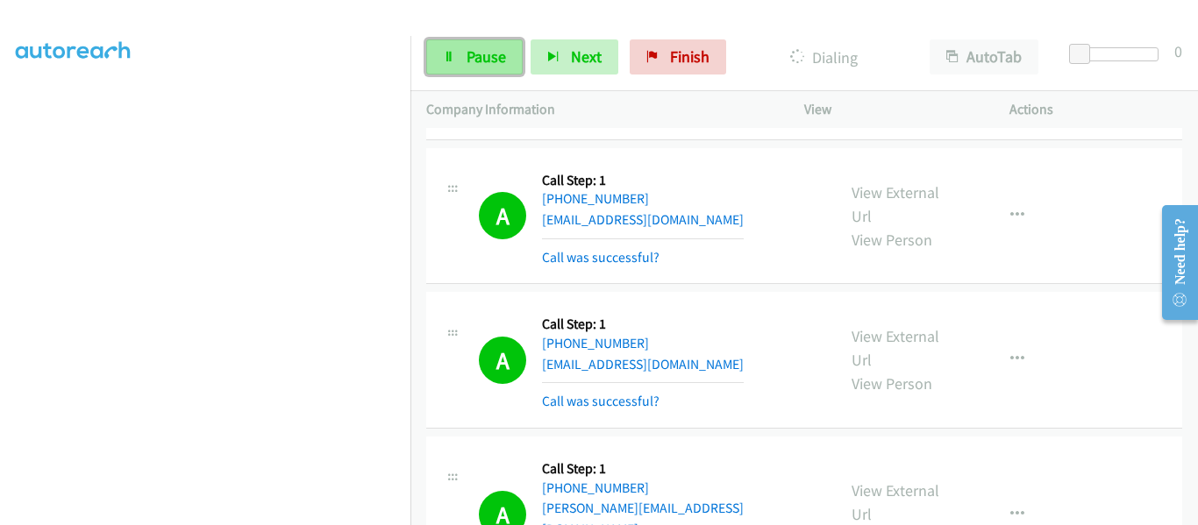
click at [456, 56] on link "Pause" at bounding box center [474, 56] width 96 height 35
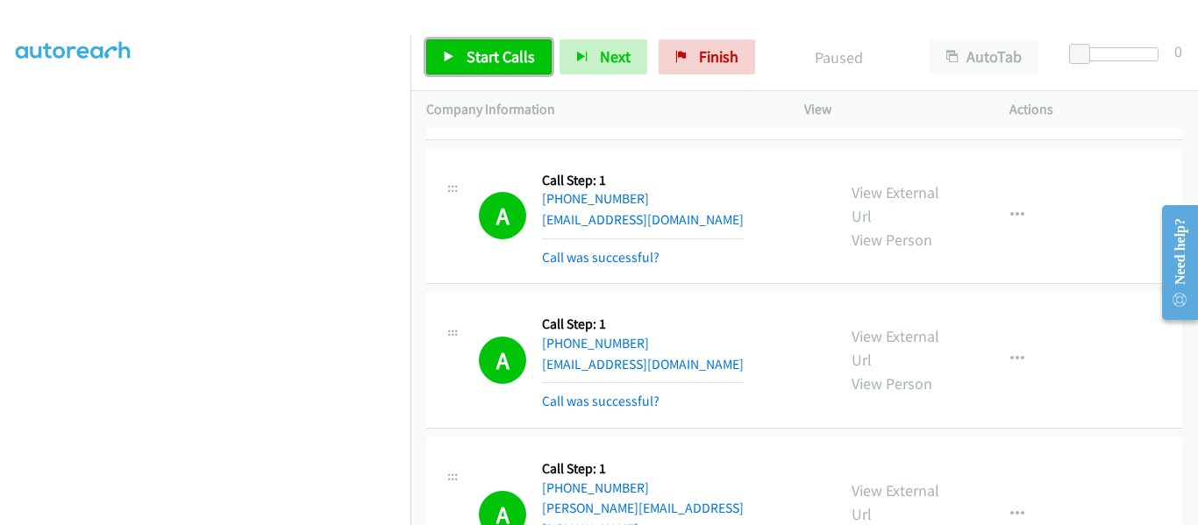
click at [454, 53] on icon at bounding box center [449, 58] width 12 height 12
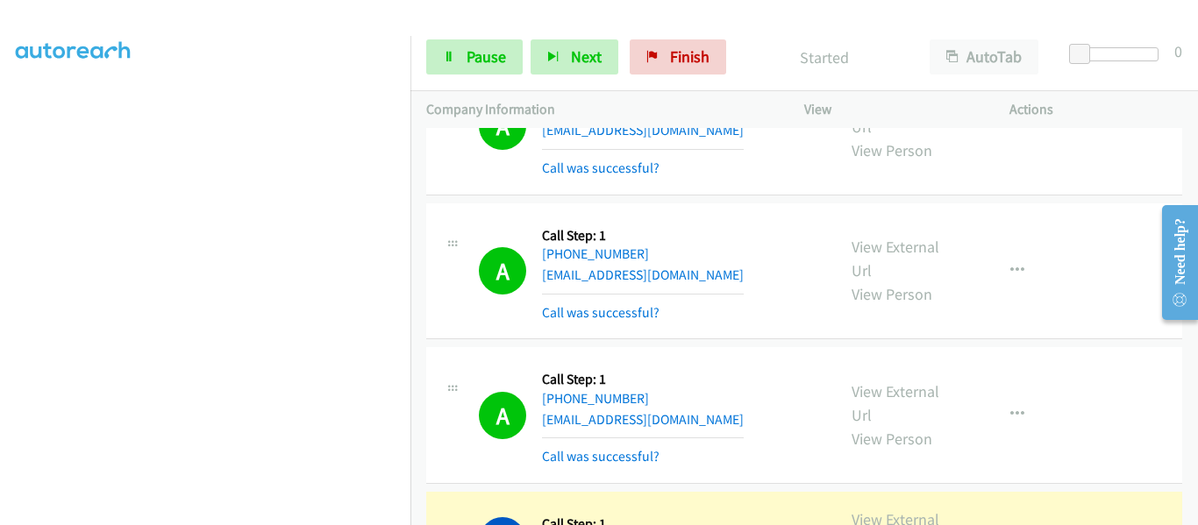
scroll to position [19690, 0]
click at [454, 55] on icon at bounding box center [449, 58] width 12 height 12
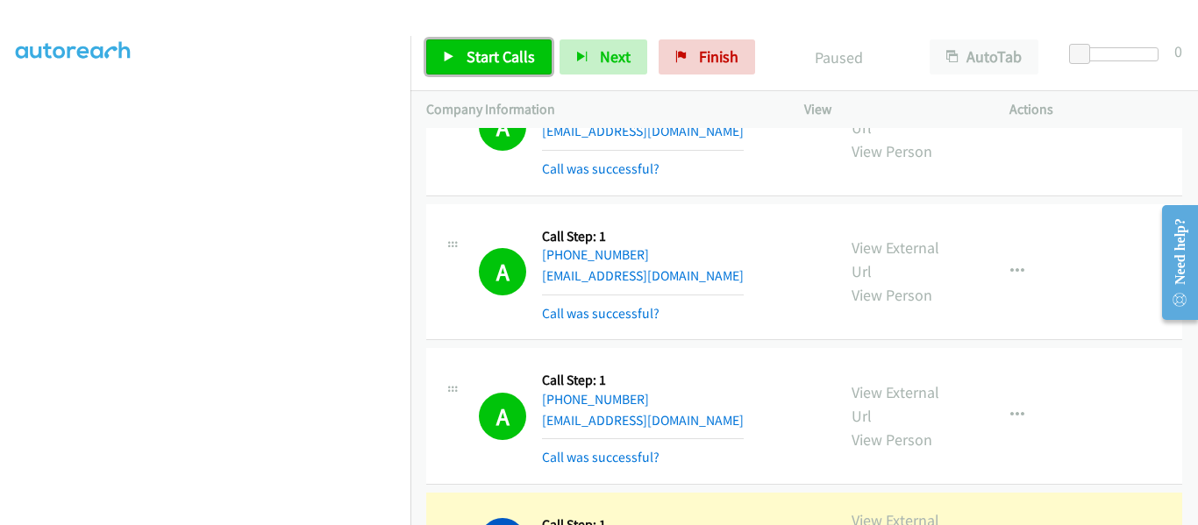
click at [451, 52] on icon at bounding box center [449, 58] width 12 height 12
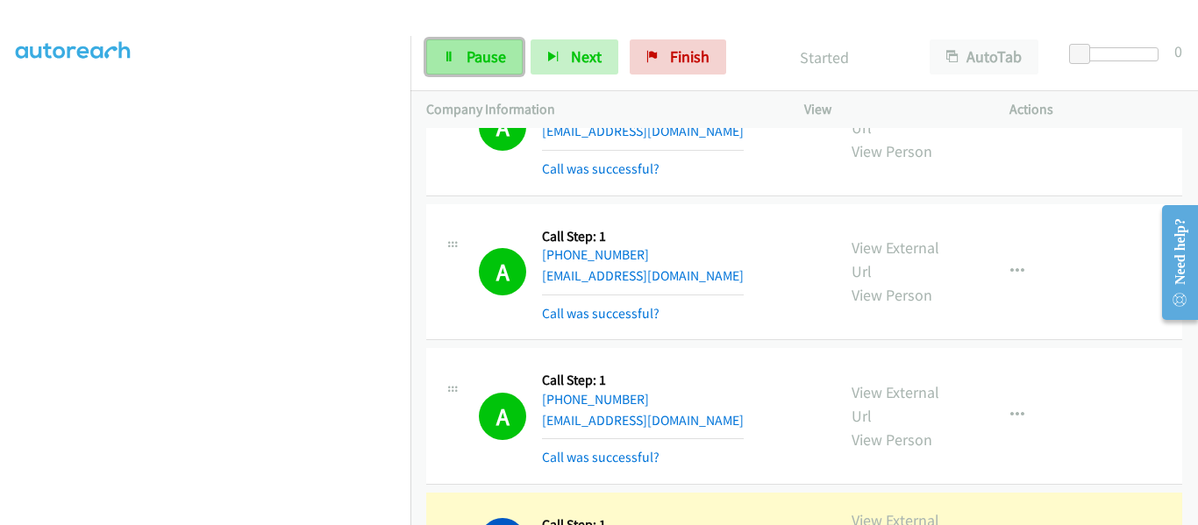
click at [451, 65] on link "Pause" at bounding box center [474, 56] width 96 height 35
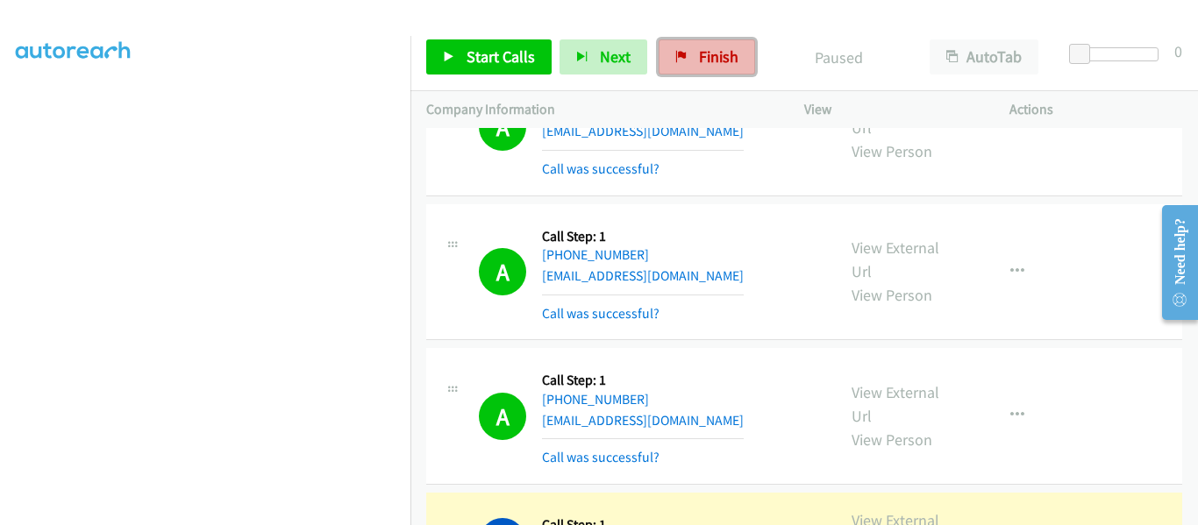
click at [723, 63] on span "Finish" at bounding box center [718, 56] width 39 height 20
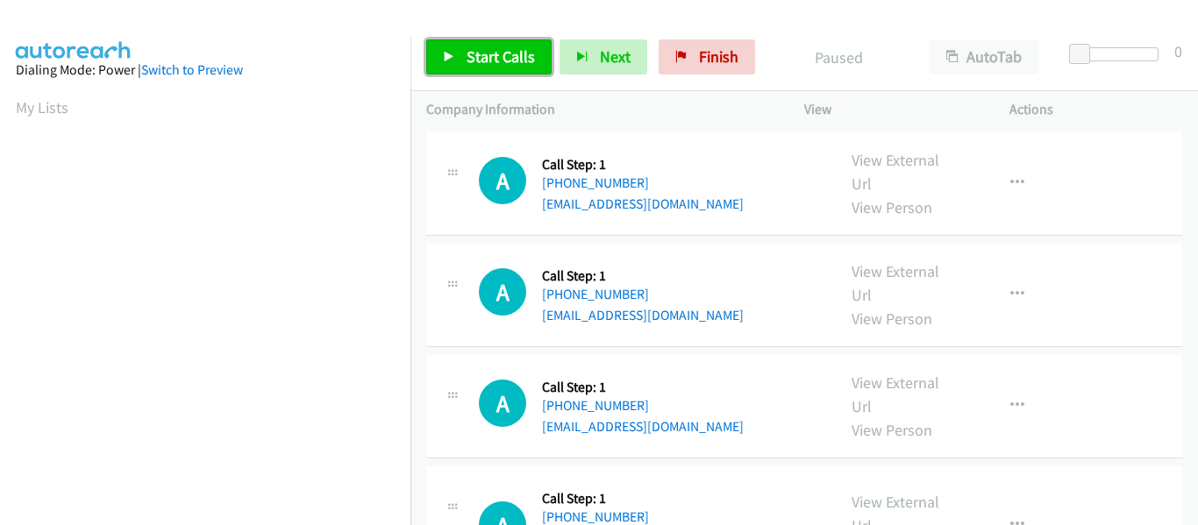
click at [443, 57] on icon at bounding box center [449, 58] width 12 height 12
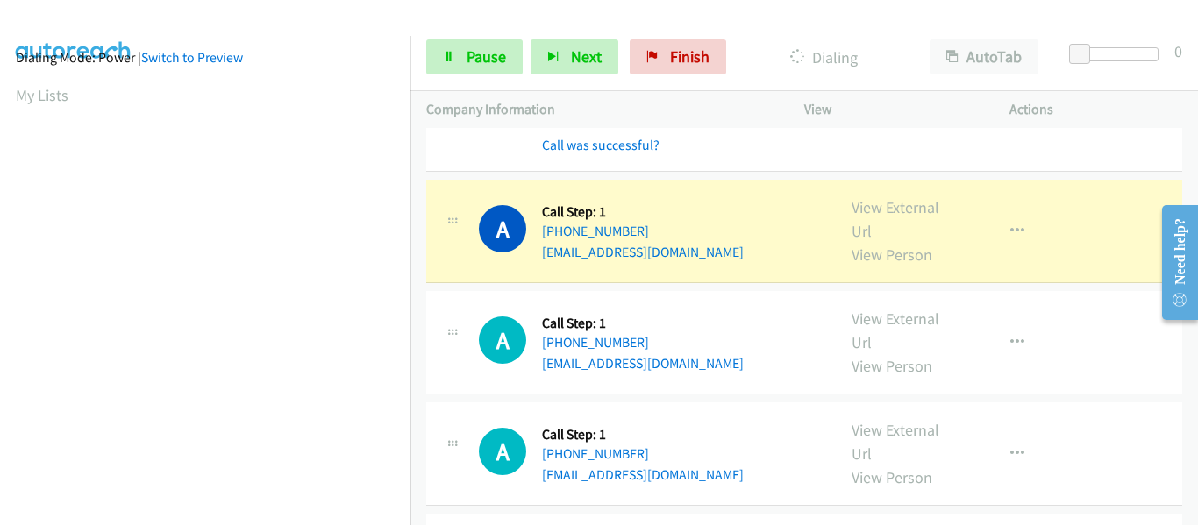
scroll to position [459, 0]
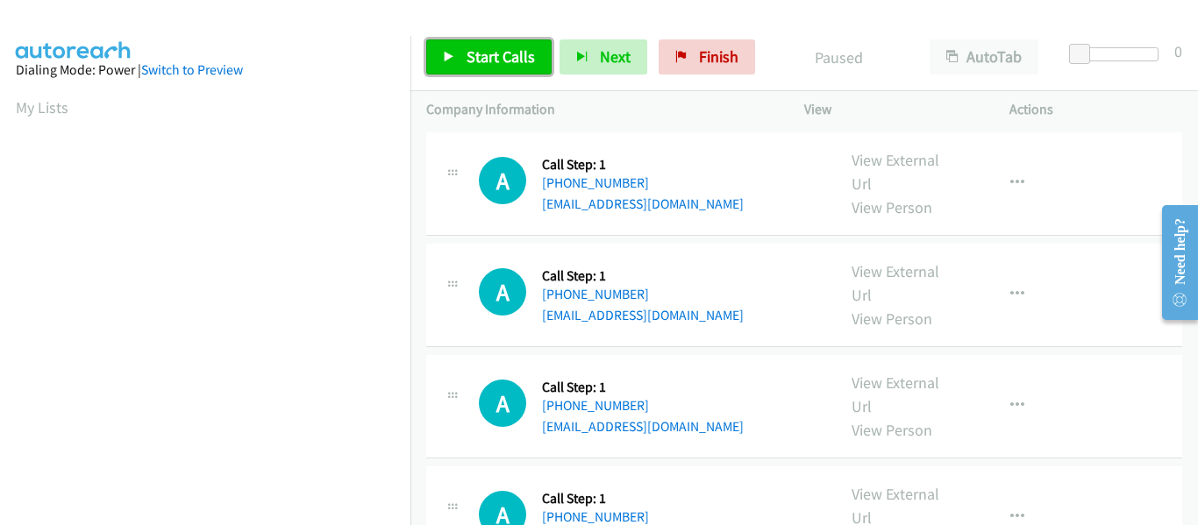
click at [452, 55] on icon at bounding box center [449, 58] width 12 height 12
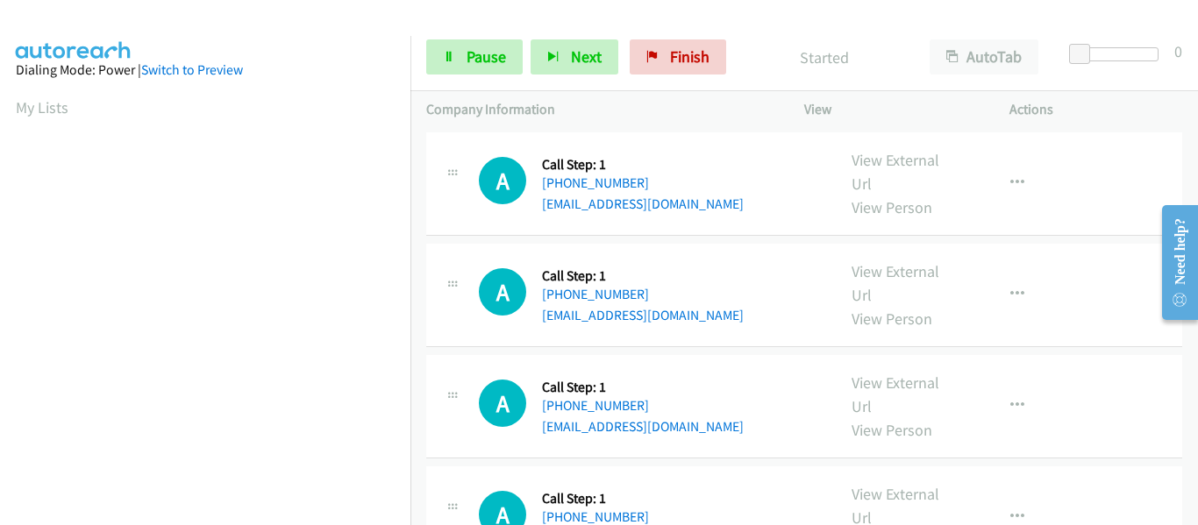
scroll to position [459, 0]
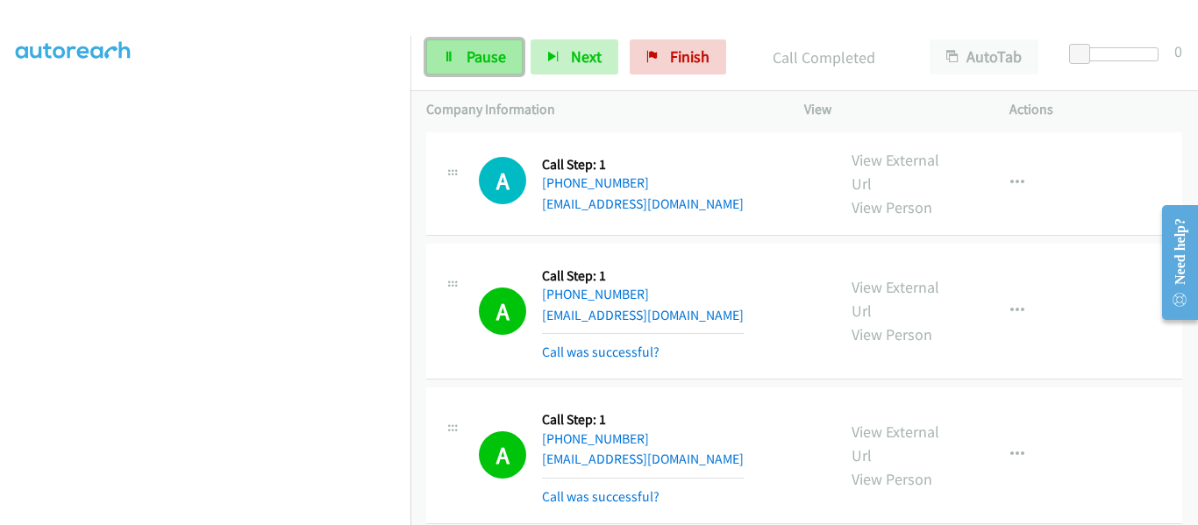
click at [446, 61] on icon at bounding box center [449, 58] width 12 height 12
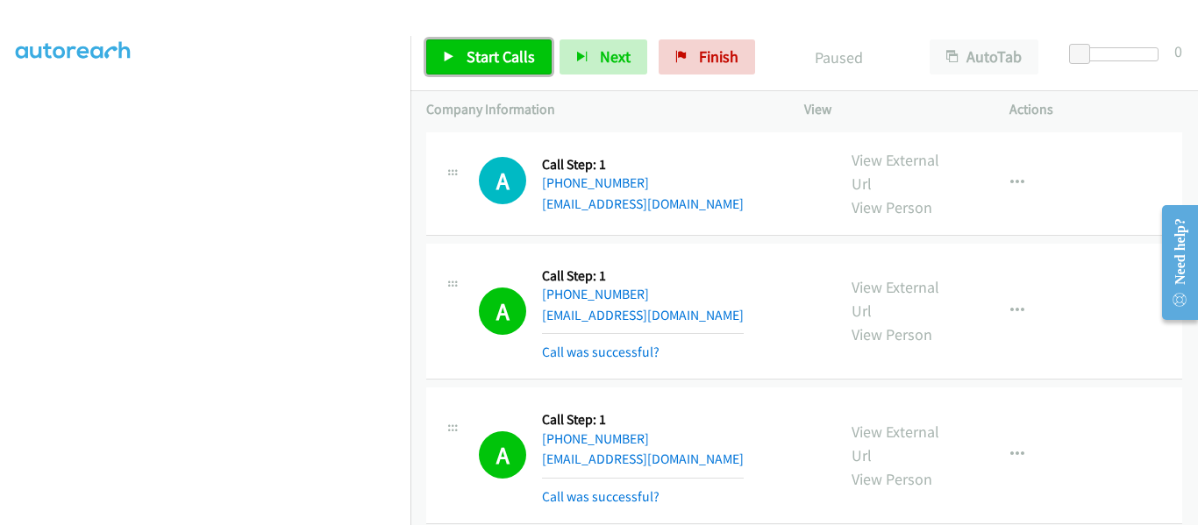
click at [447, 63] on link "Start Calls" at bounding box center [488, 56] width 125 height 35
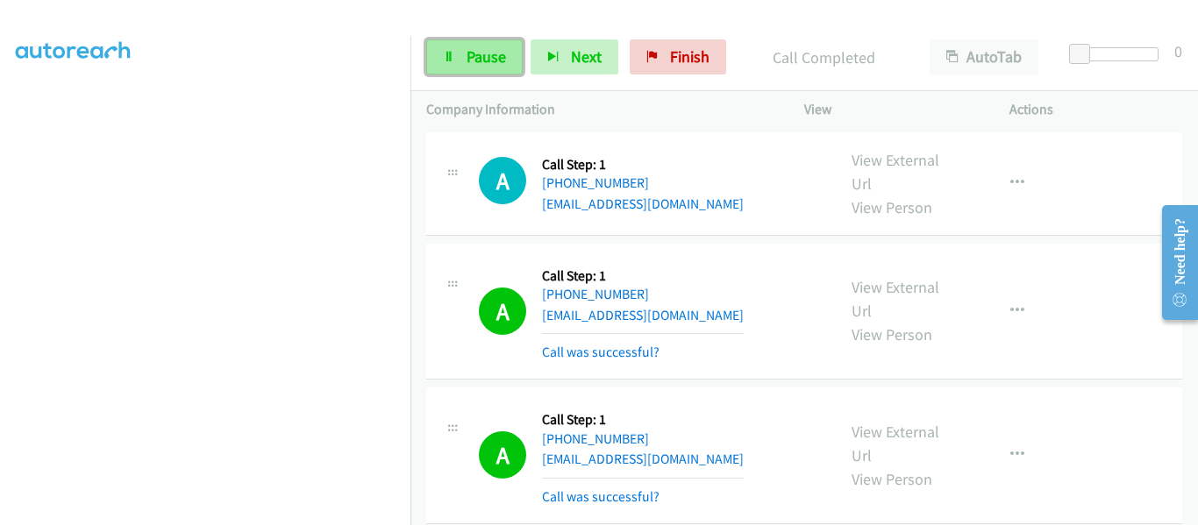
click at [473, 60] on span "Pause" at bounding box center [485, 56] width 39 height 20
